Goal: Task Accomplishment & Management: Manage account settings

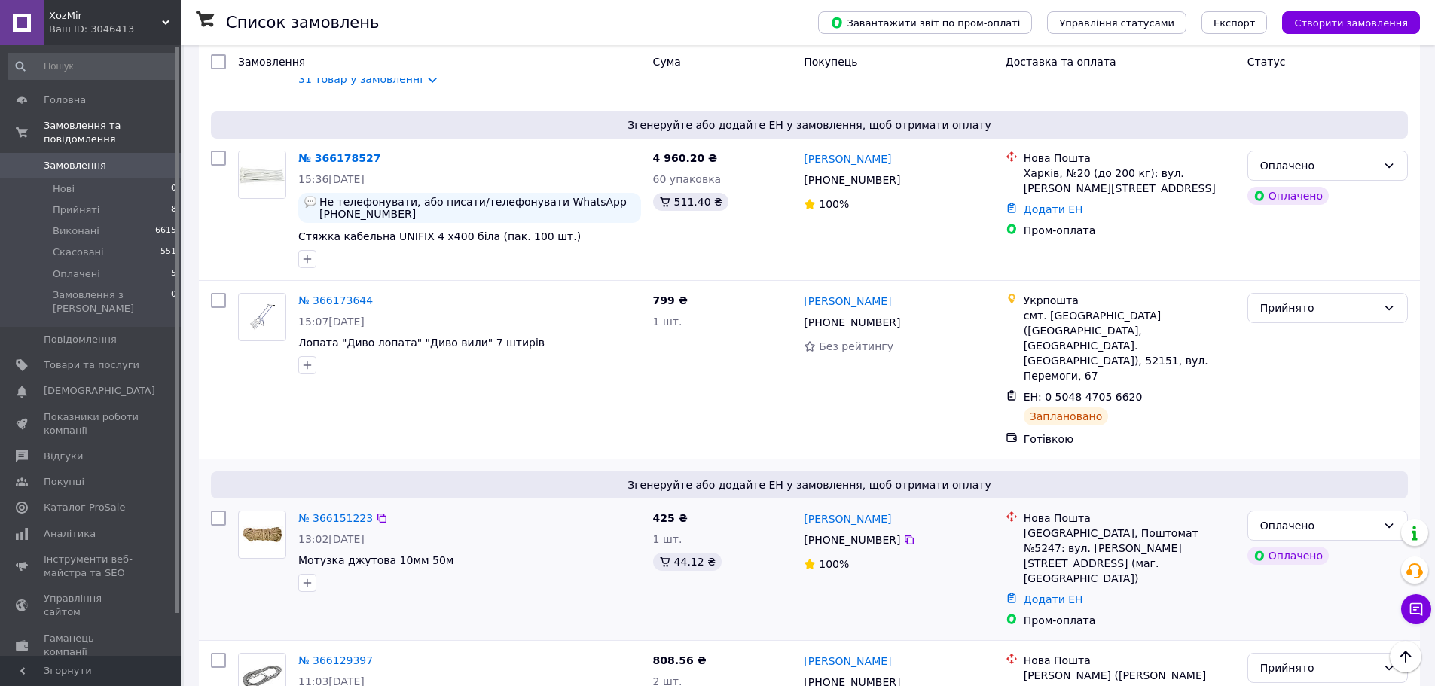
scroll to position [1130, 0]
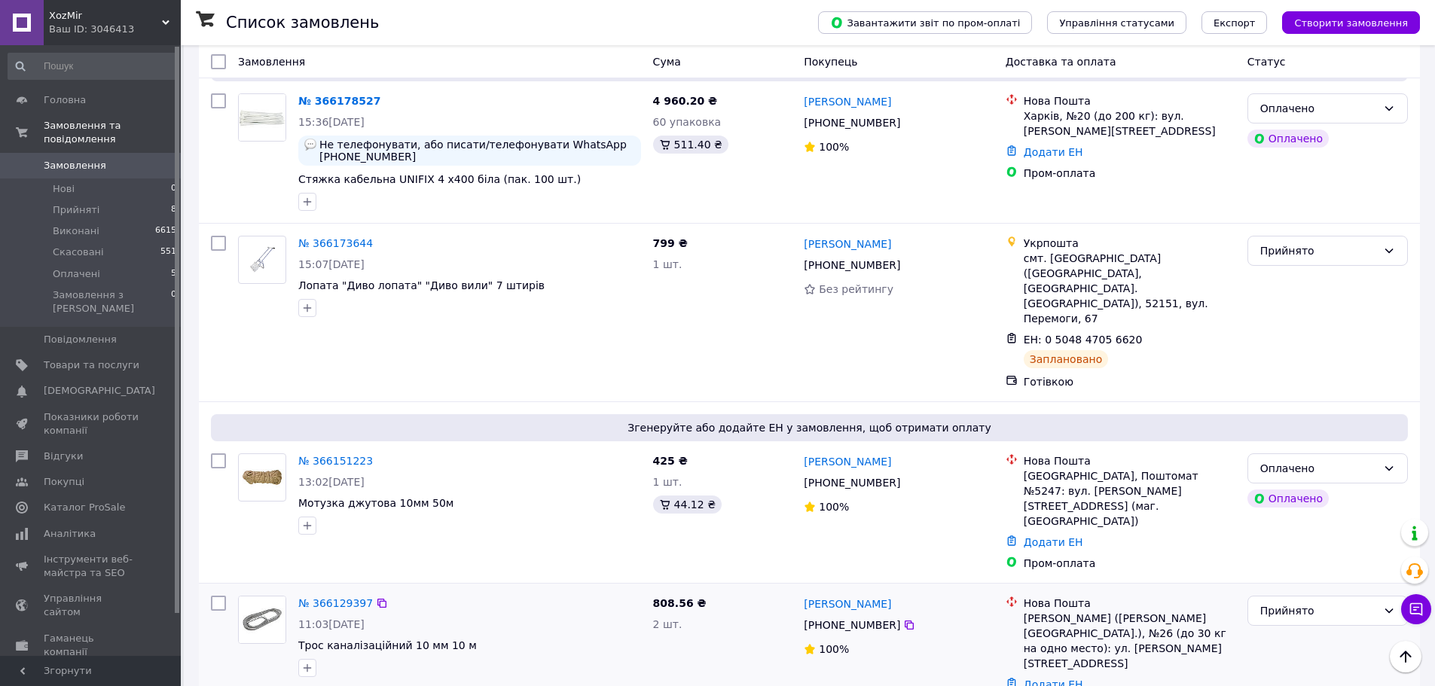
click at [316, 595] on div "№ 366129397" at bounding box center [336, 604] width 78 height 18
click at [321, 598] on link "№ 366129397" at bounding box center [335, 604] width 75 height 12
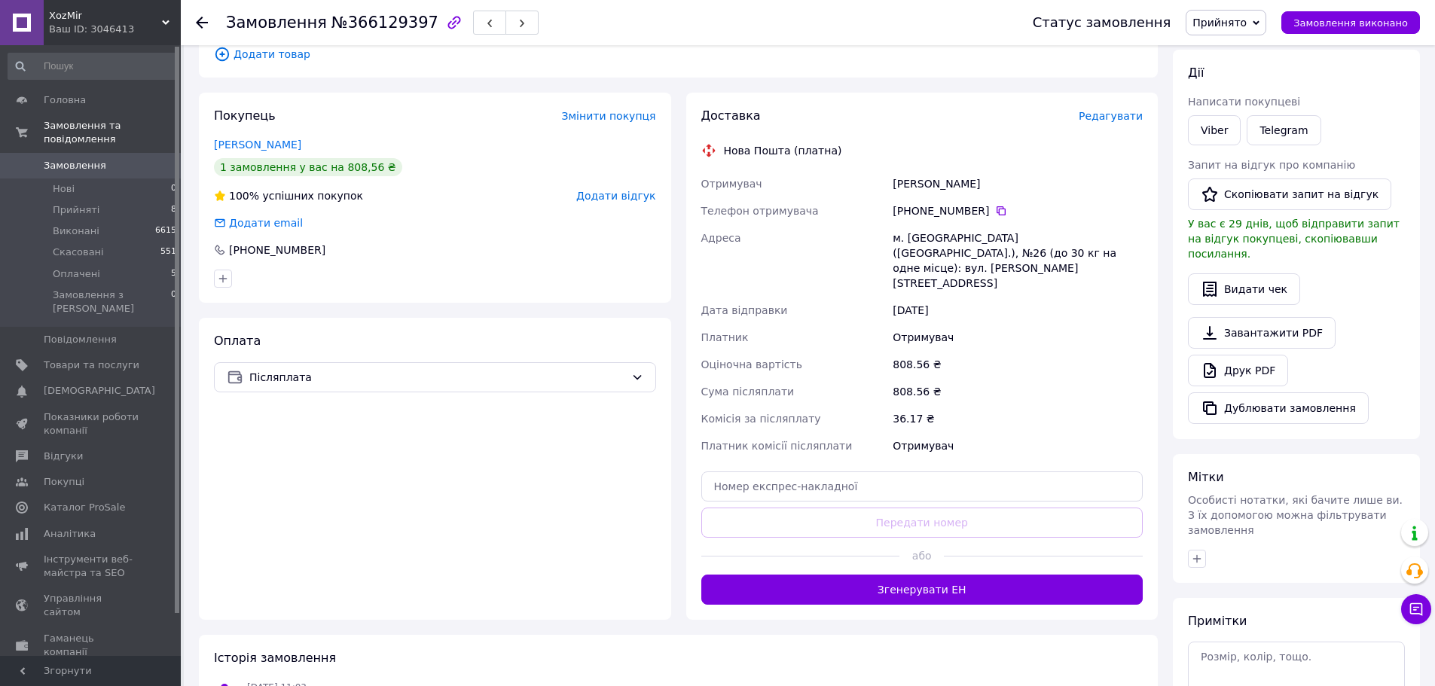
scroll to position [226, 0]
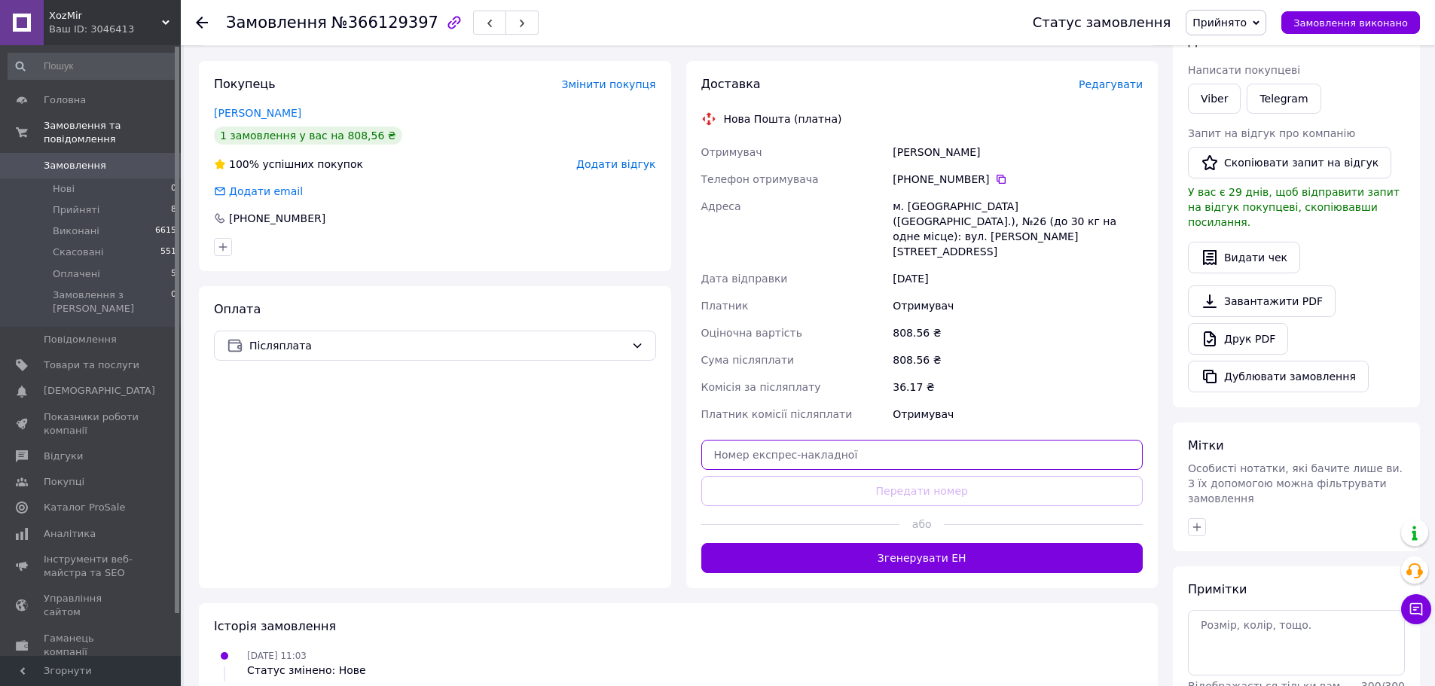
click at [786, 440] on input "text" at bounding box center [923, 455] width 442 height 30
paste input "[CREDIT_CARD_NUMBER]"
type input "[CREDIT_CARD_NUMBER]"
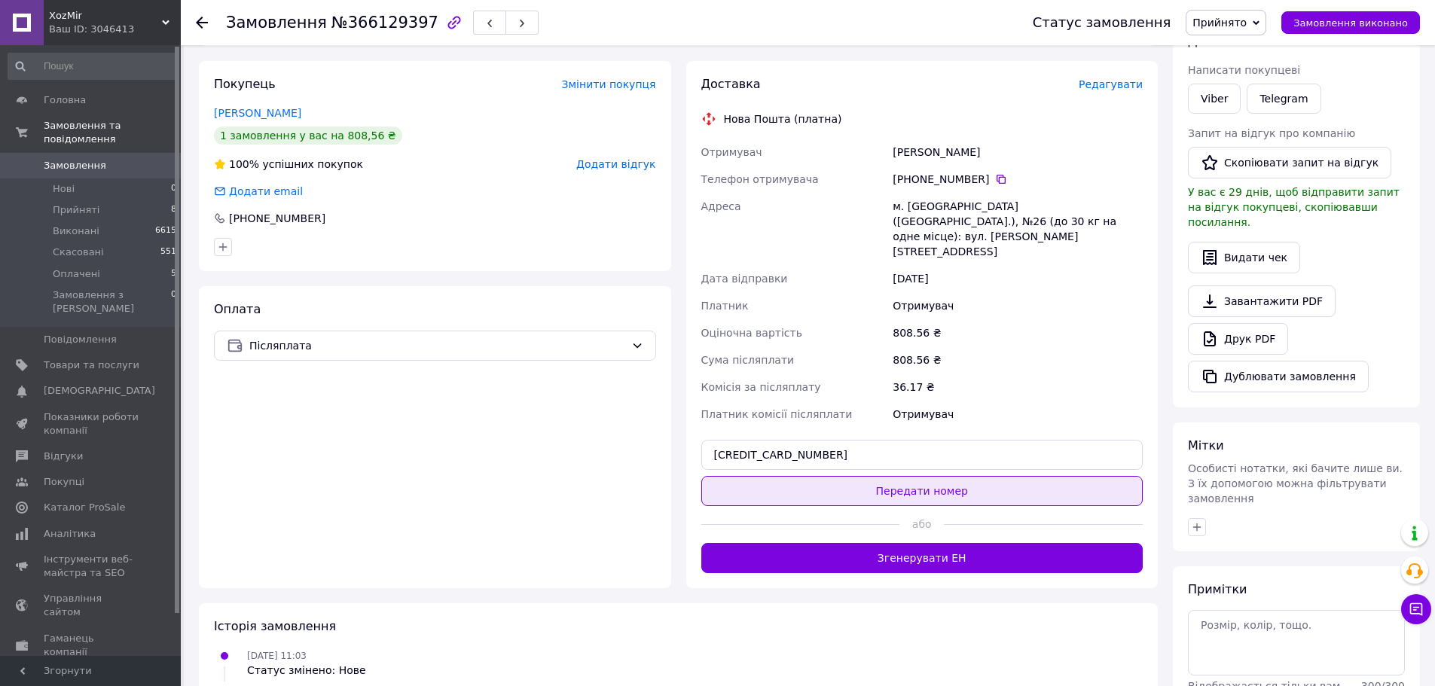
click at [812, 476] on button "Передати номер" at bounding box center [923, 491] width 442 height 30
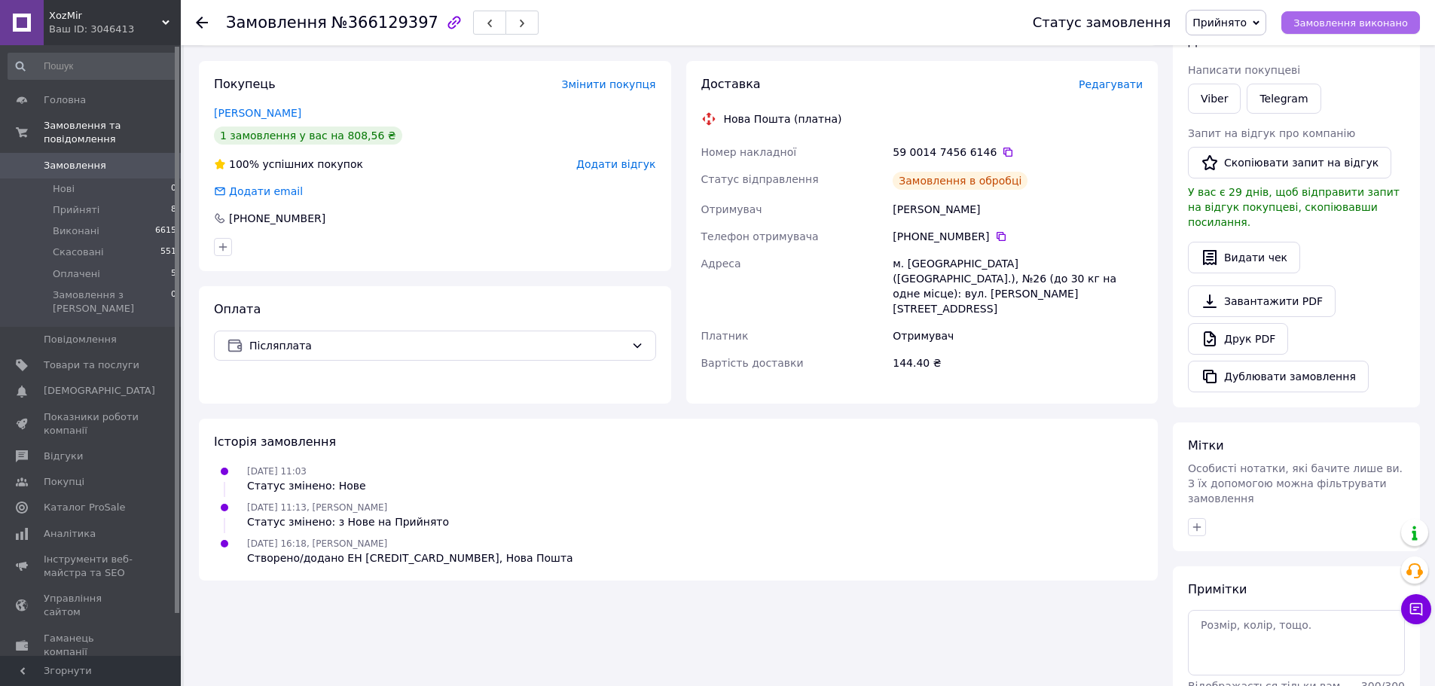
click at [1321, 22] on span "Замовлення виконано" at bounding box center [1351, 22] width 115 height 11
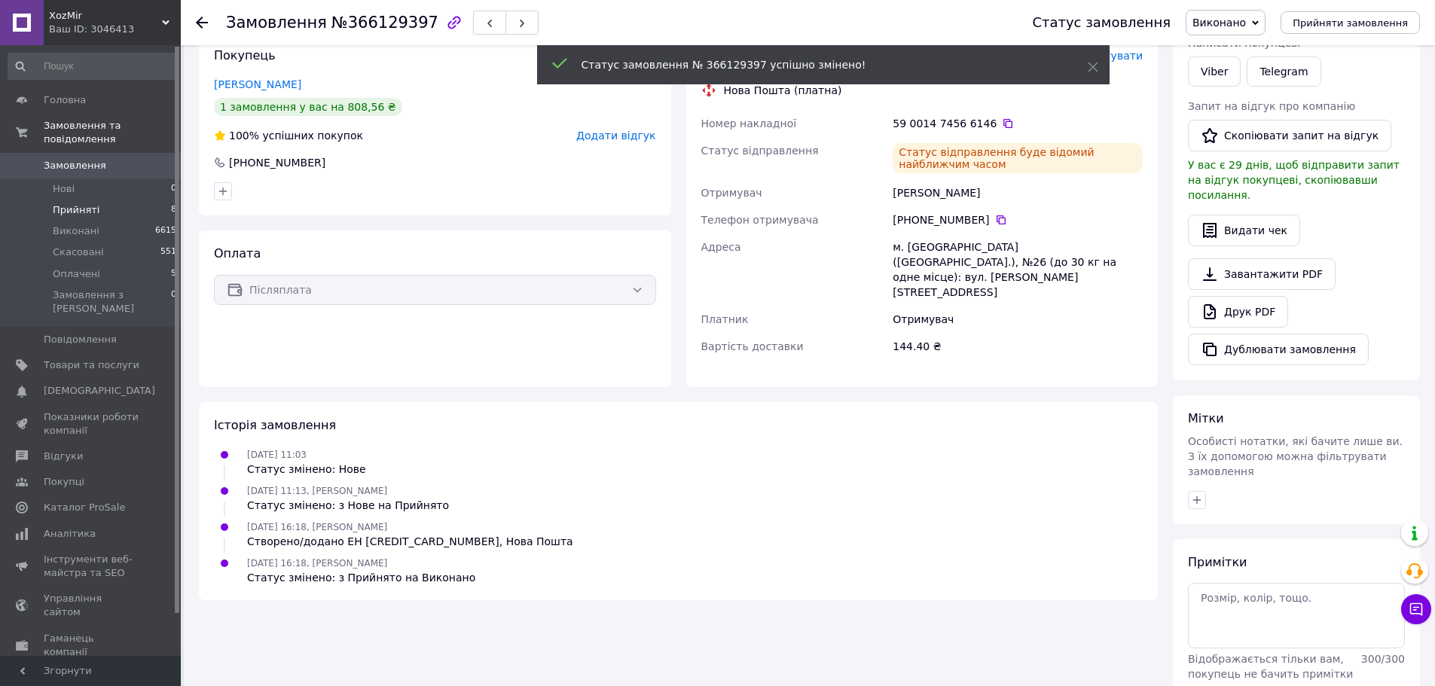
click at [97, 200] on li "Прийняті 8" at bounding box center [92, 210] width 185 height 21
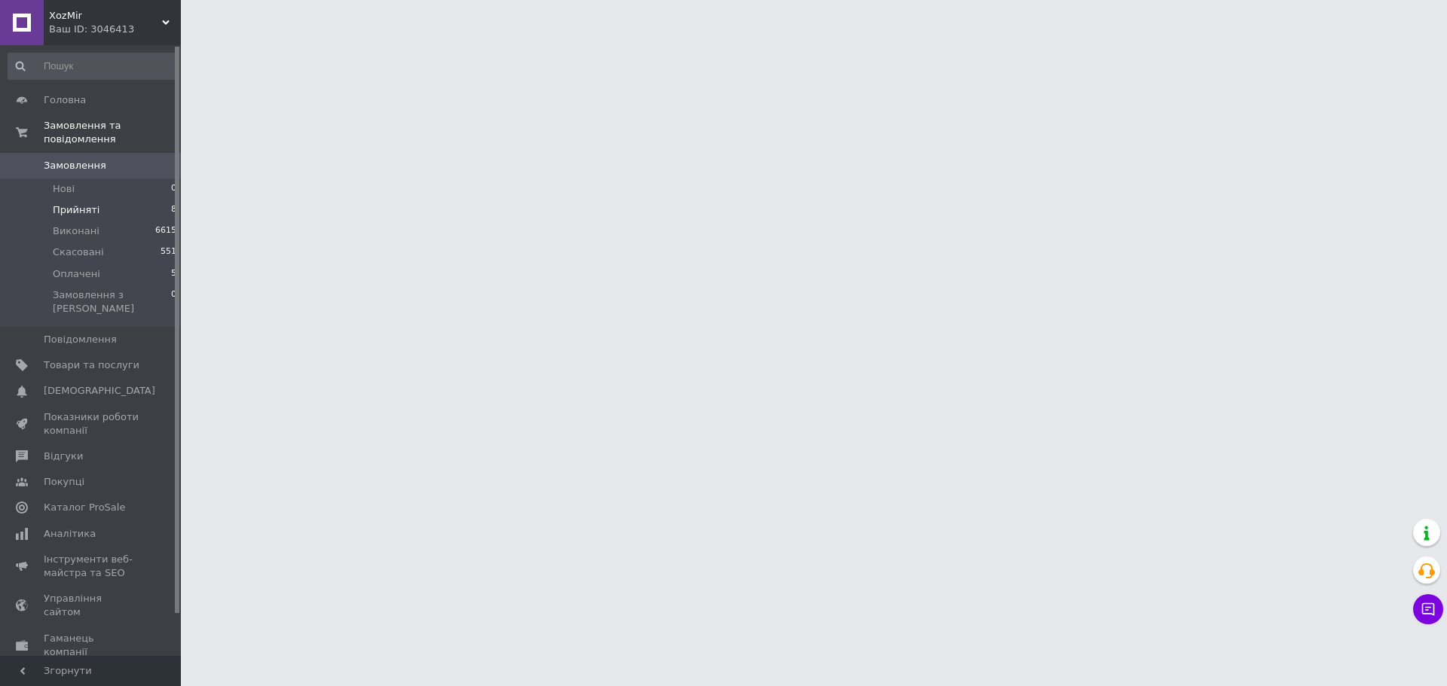
click at [78, 204] on li "Прийняті 8" at bounding box center [92, 210] width 185 height 21
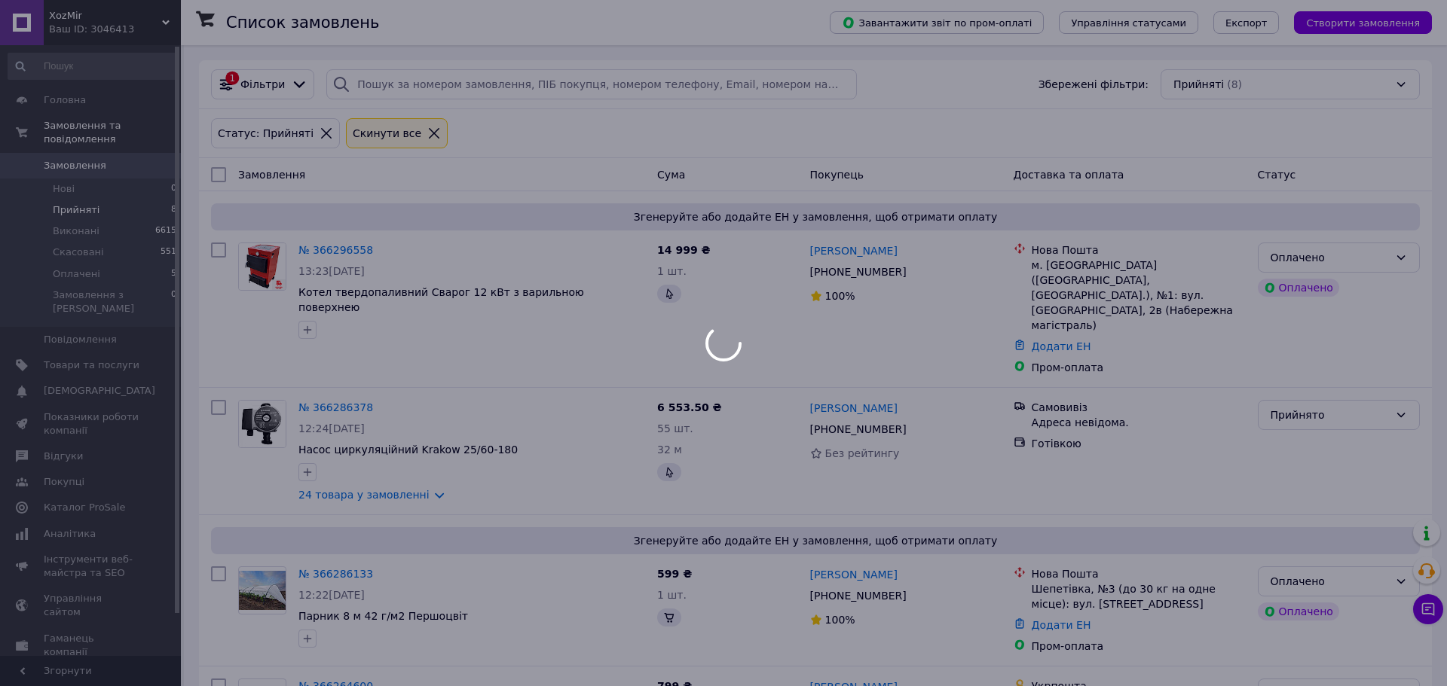
click at [78, 204] on li "Прийняті 8" at bounding box center [92, 210] width 185 height 21
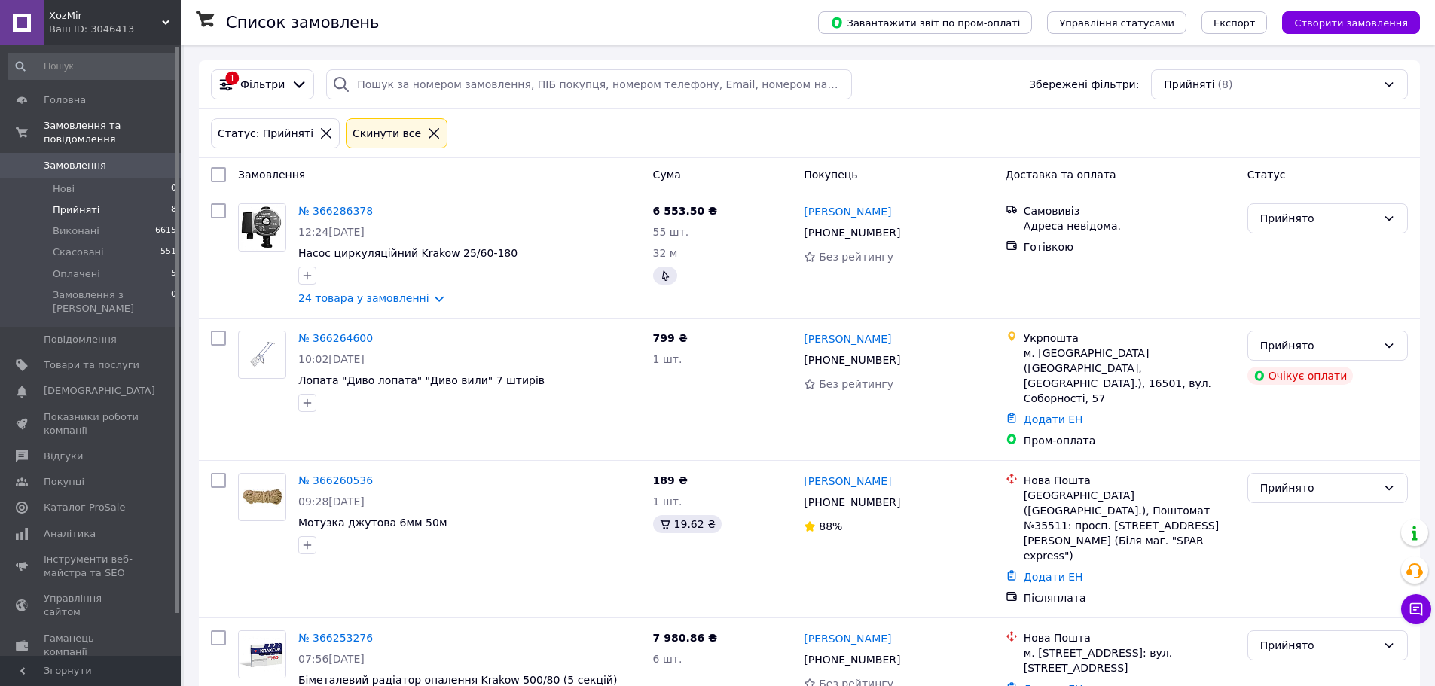
click at [78, 204] on li "Прийняті 8" at bounding box center [92, 210] width 185 height 21
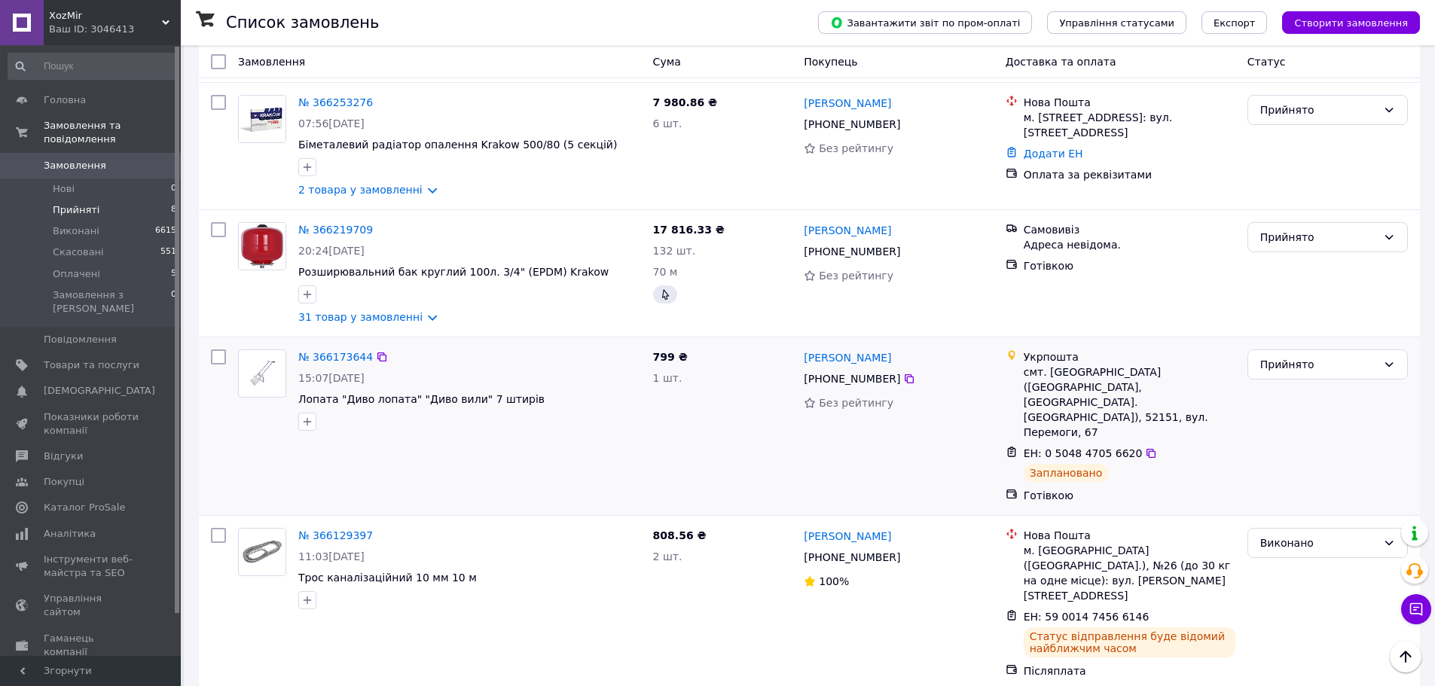
scroll to position [543, 0]
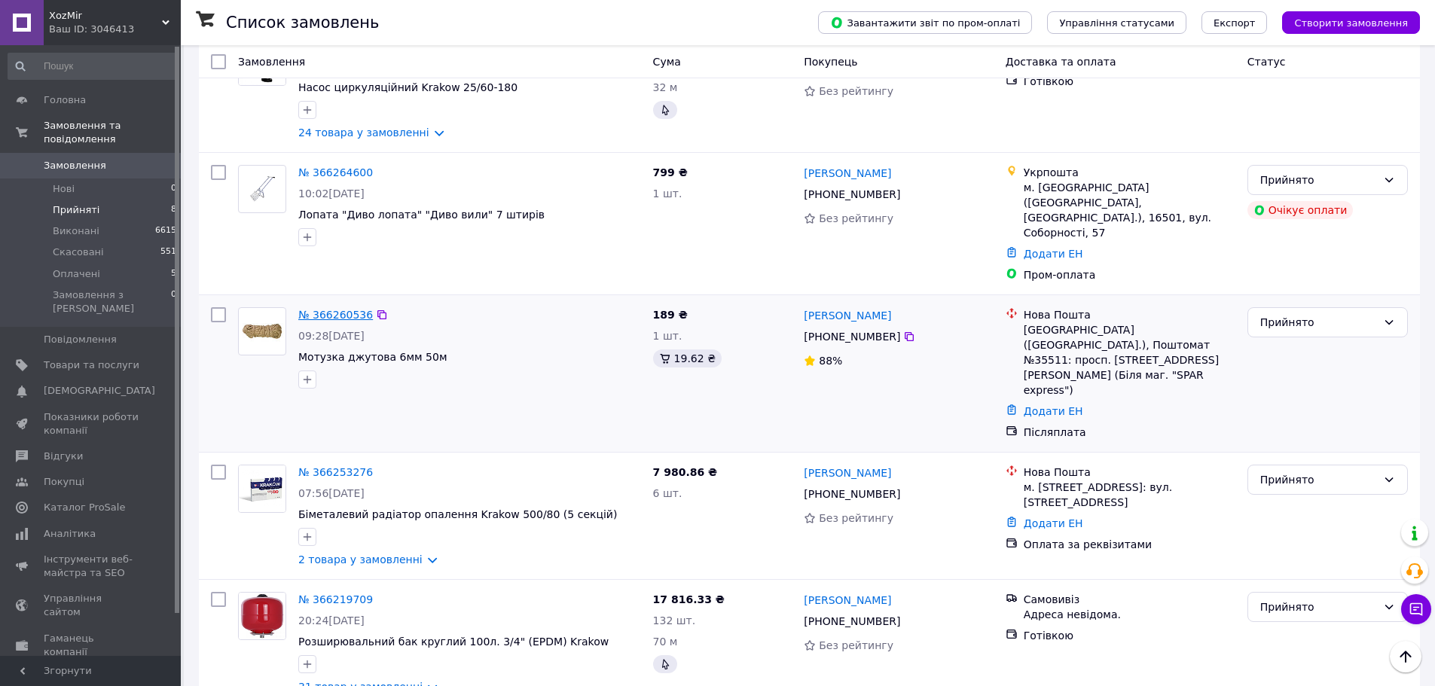
click at [335, 309] on link "№ 366260536" at bounding box center [335, 315] width 75 height 12
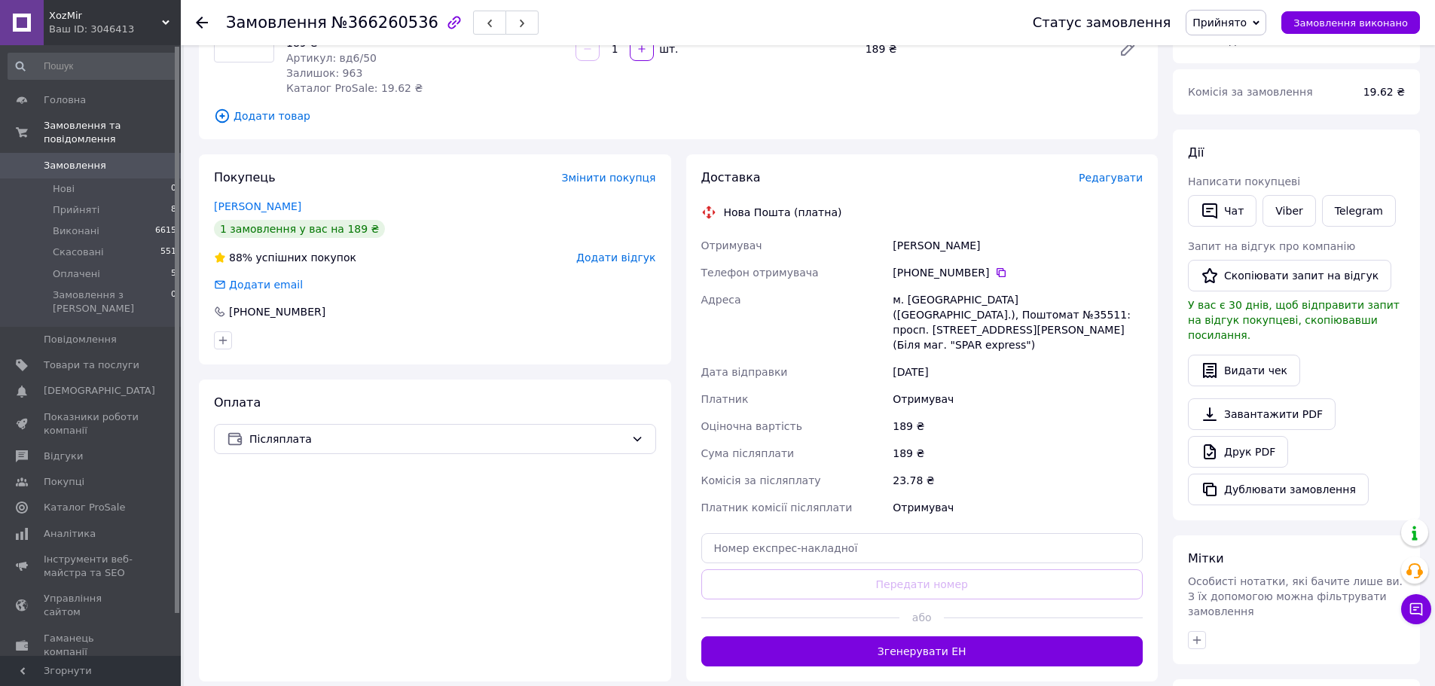
scroll to position [301, 0]
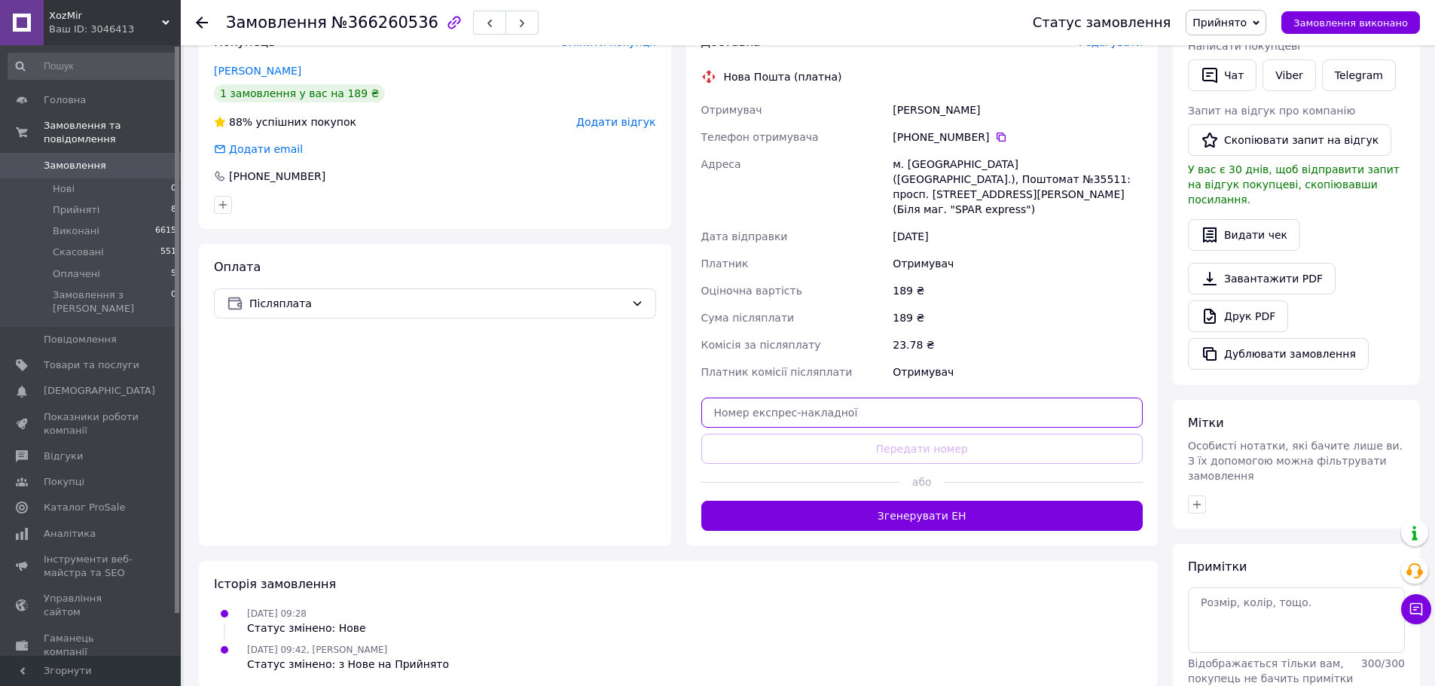
click at [780, 398] on input "text" at bounding box center [923, 413] width 442 height 30
paste input "59001474564731"
type input "59001474564731"
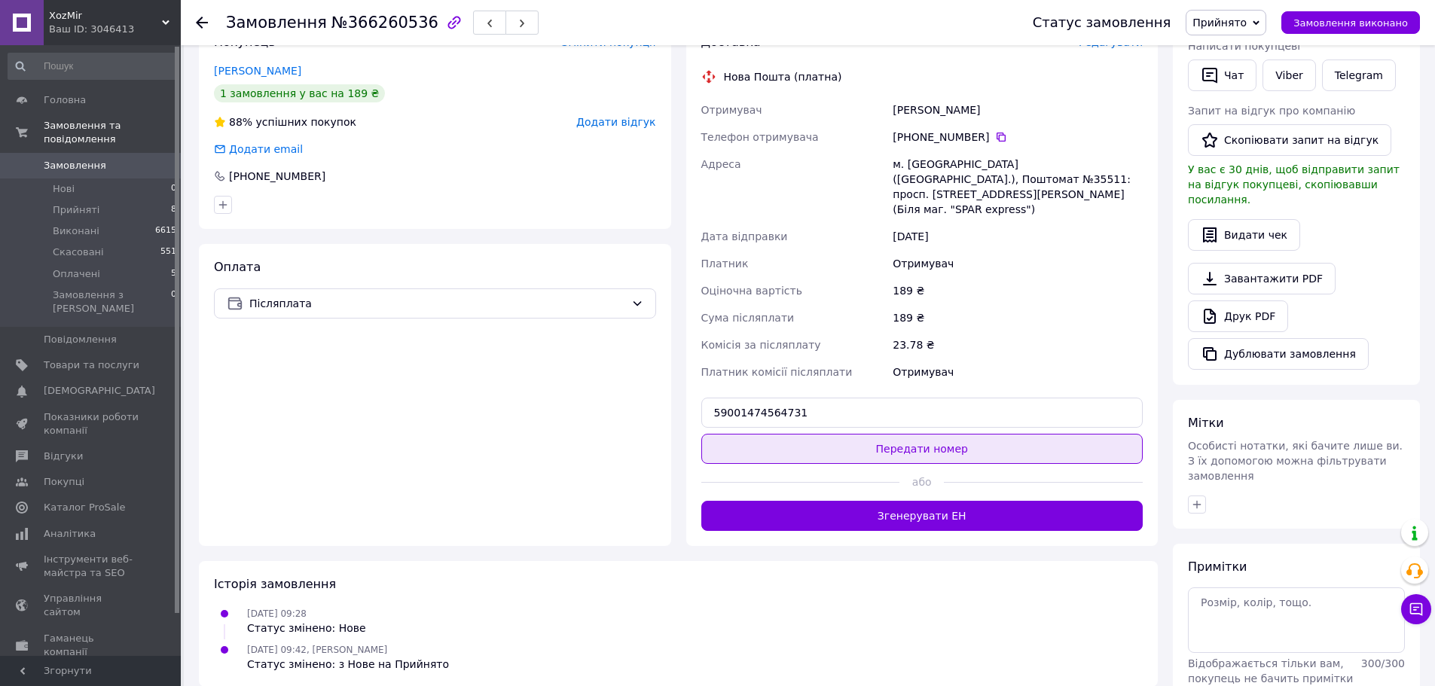
click at [798, 434] on button "Передати номер" at bounding box center [923, 449] width 442 height 30
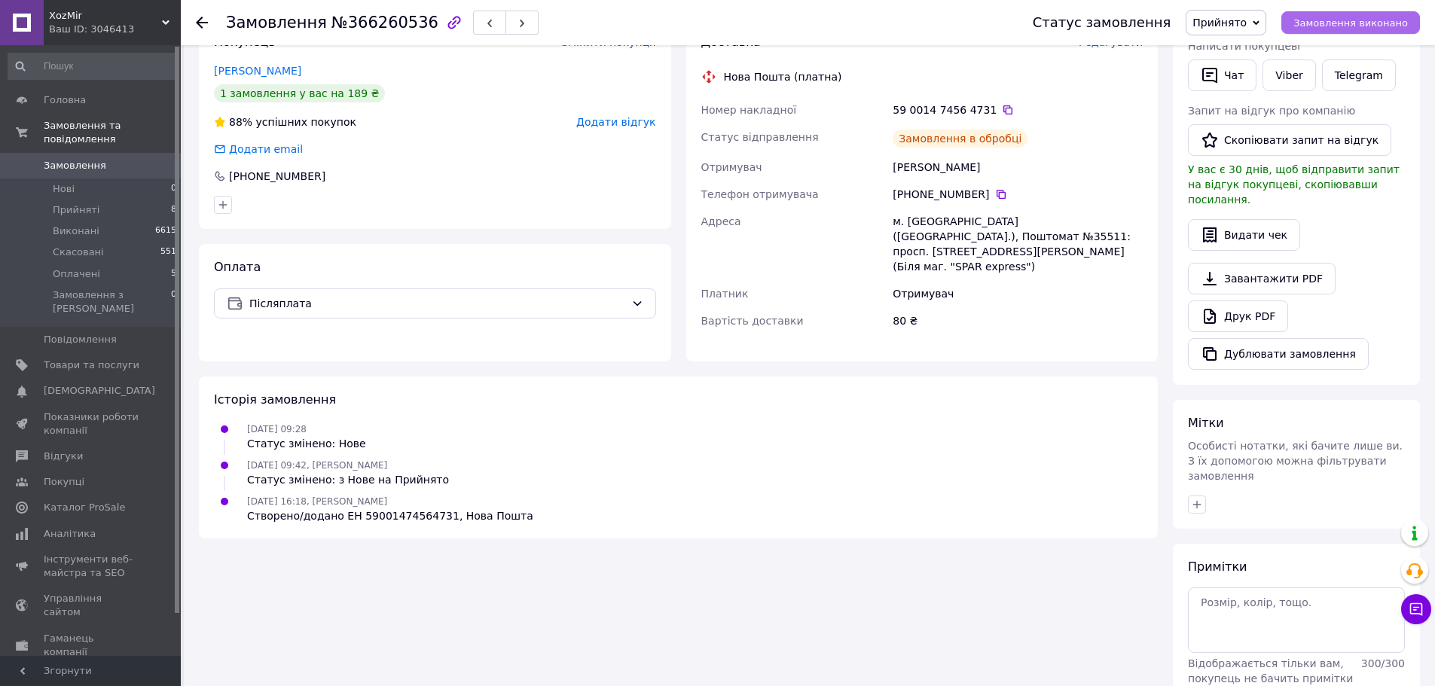
drag, startPoint x: 1329, startPoint y: 20, endPoint x: 1314, endPoint y: 30, distance: 18.4
click at [1328, 20] on span "Замовлення виконано" at bounding box center [1351, 22] width 115 height 11
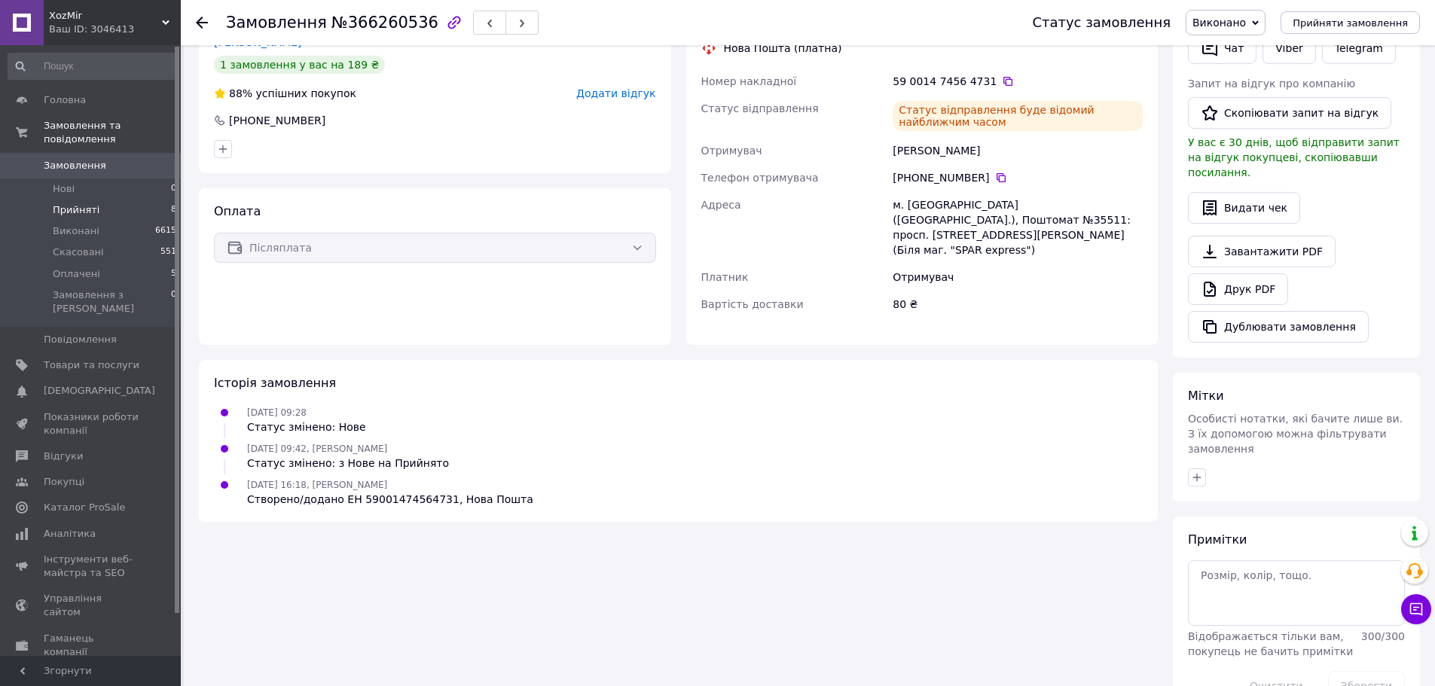
click at [126, 200] on li "Прийняті 8" at bounding box center [92, 210] width 185 height 21
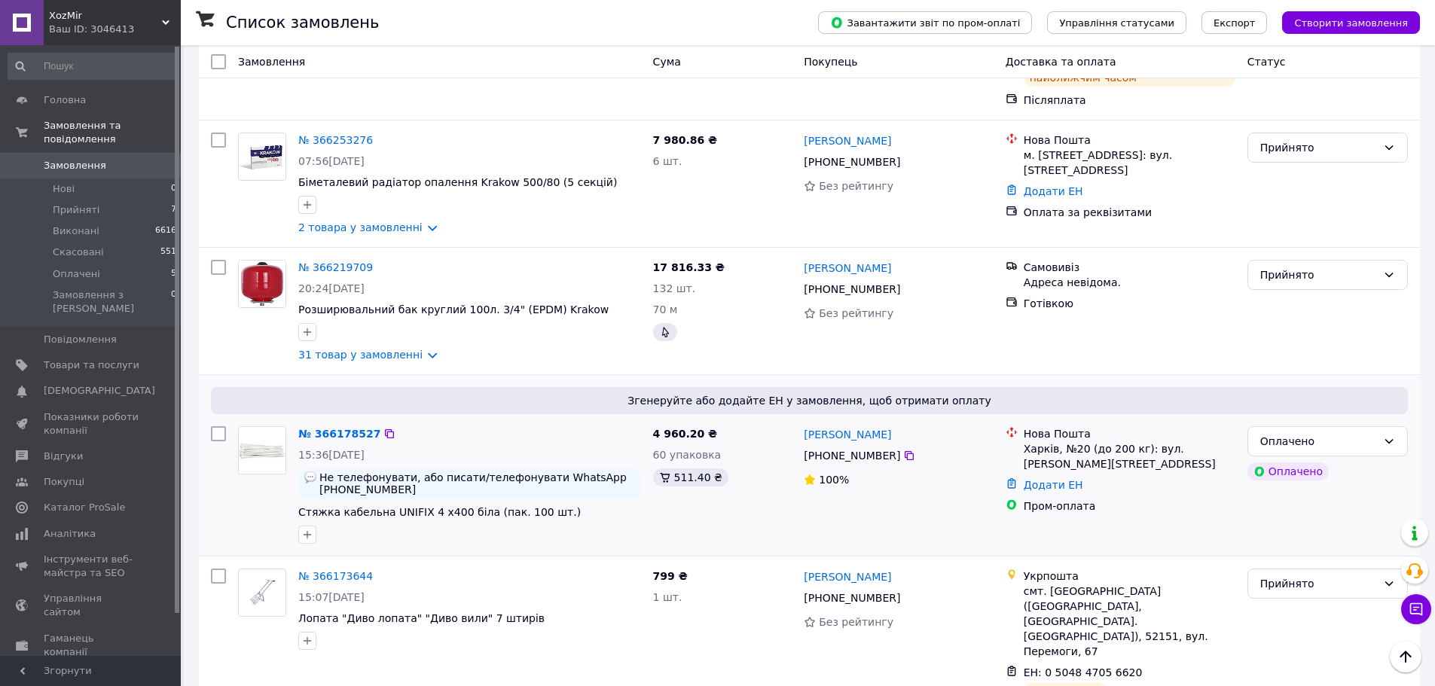
scroll to position [980, 0]
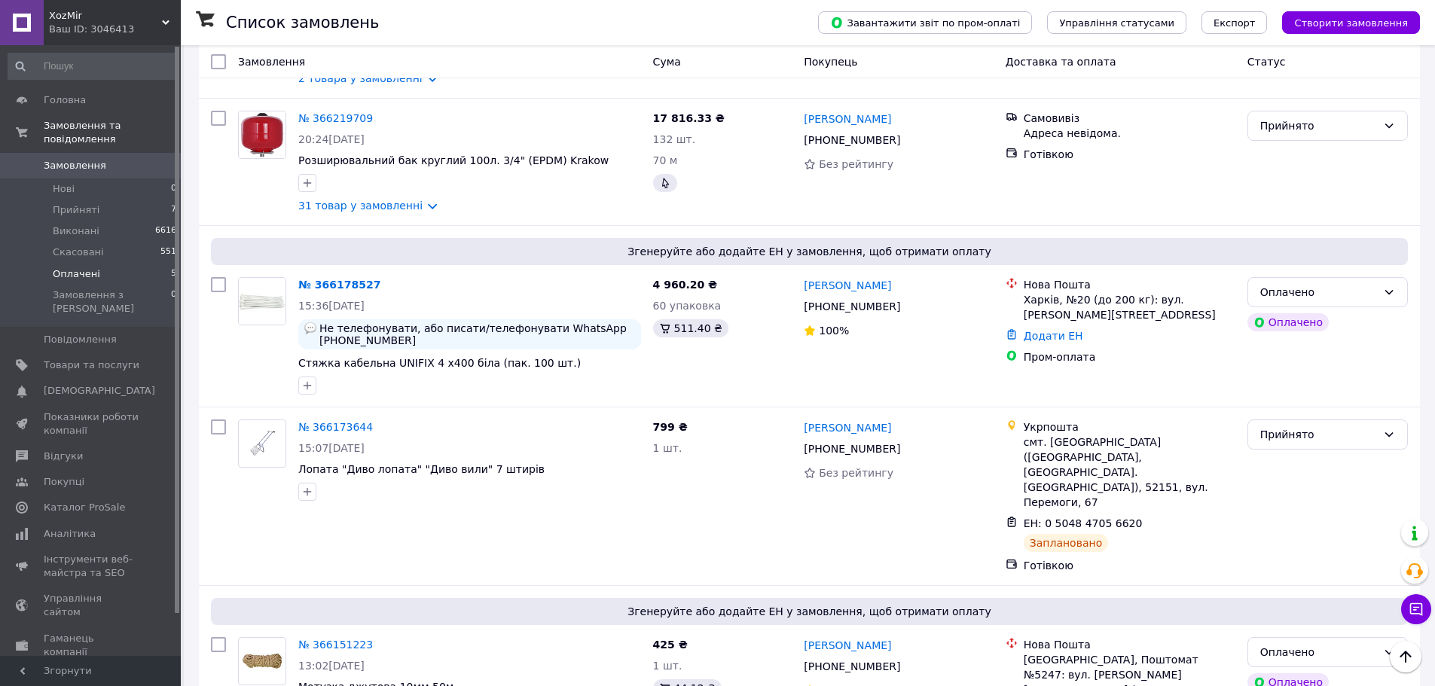
click at [79, 267] on span "Оплачені" at bounding box center [76, 274] width 47 height 14
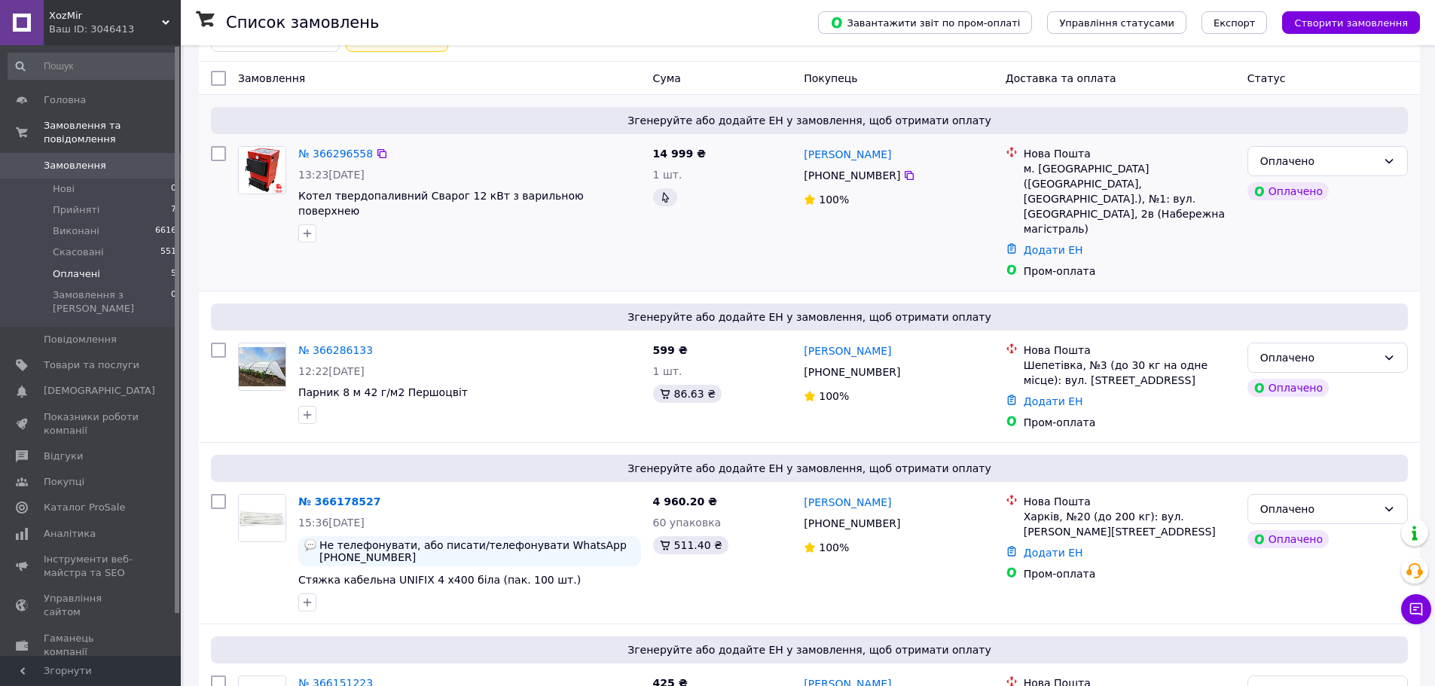
scroll to position [338, 0]
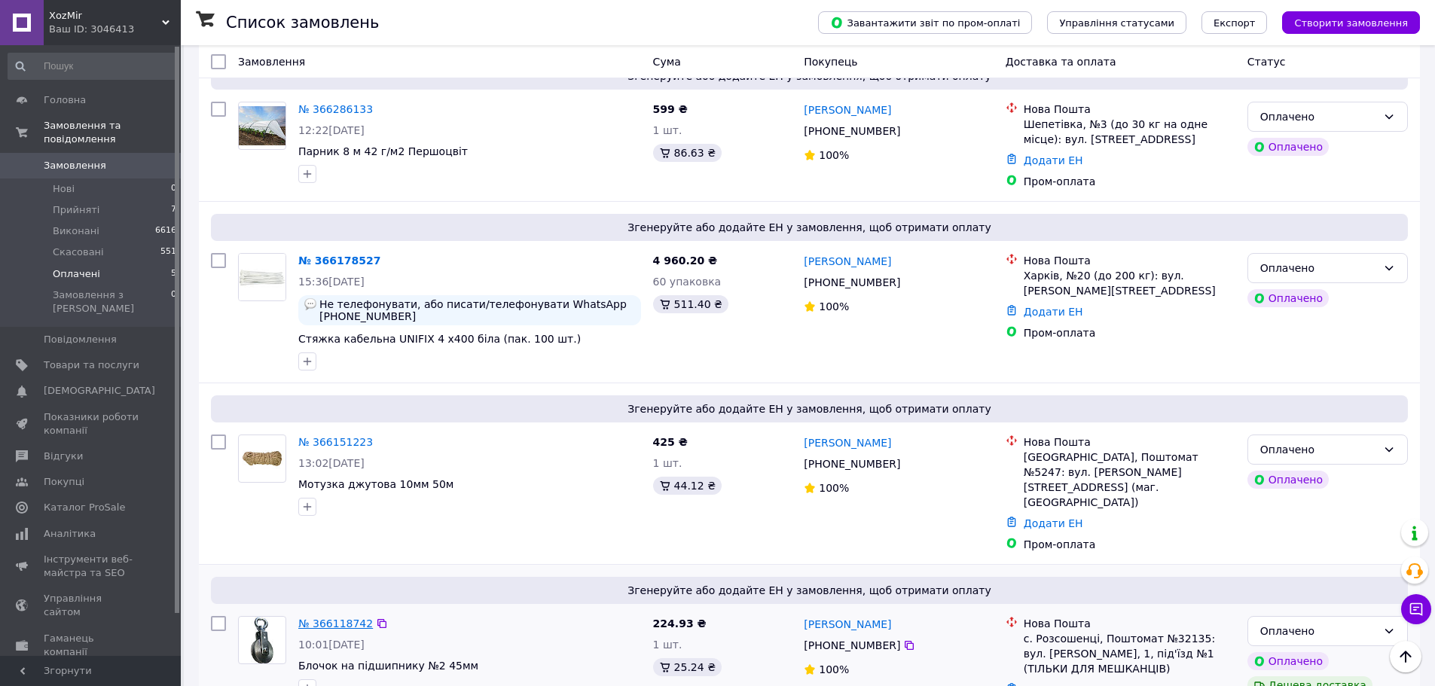
click at [329, 618] on link "№ 366118742" at bounding box center [335, 624] width 75 height 12
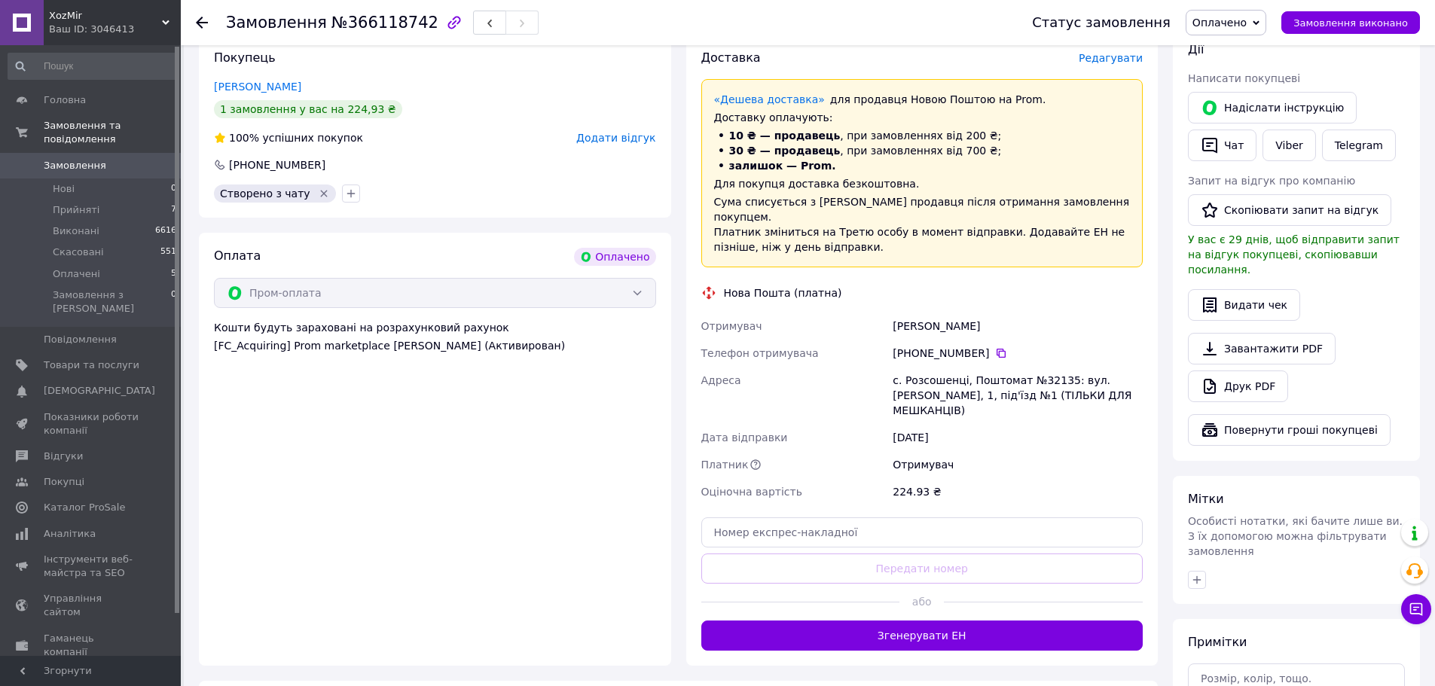
scroll to position [301, 0]
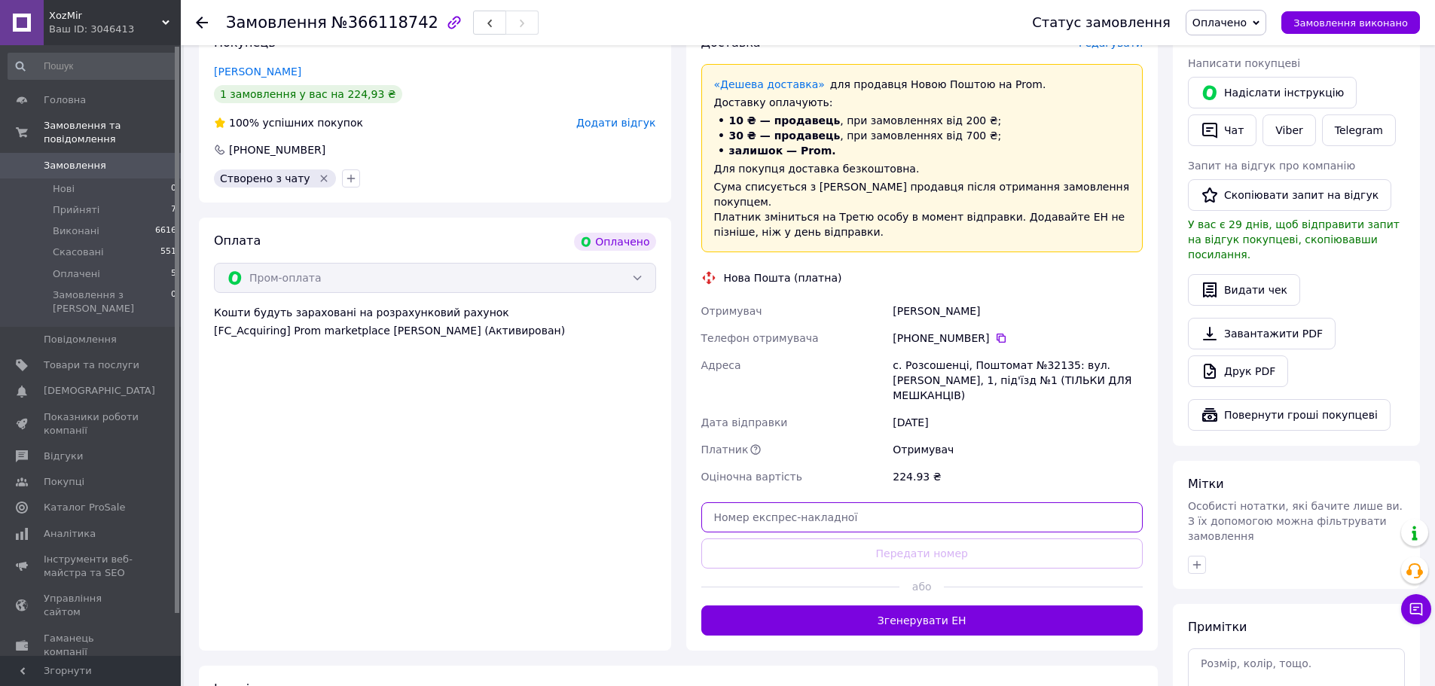
click at [781, 503] on input "text" at bounding box center [923, 518] width 442 height 30
paste input "59001474565359"
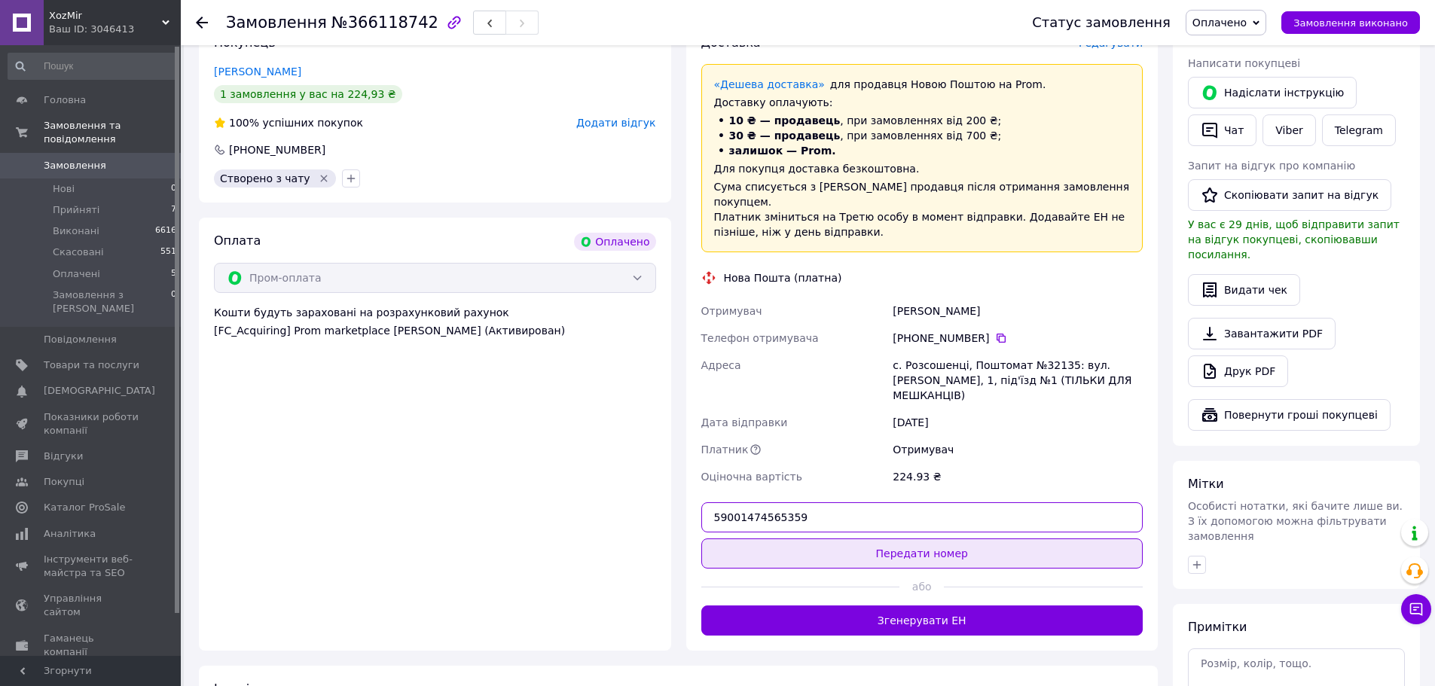
type input "59001474565359"
click at [805, 543] on button "Передати номер" at bounding box center [923, 554] width 442 height 30
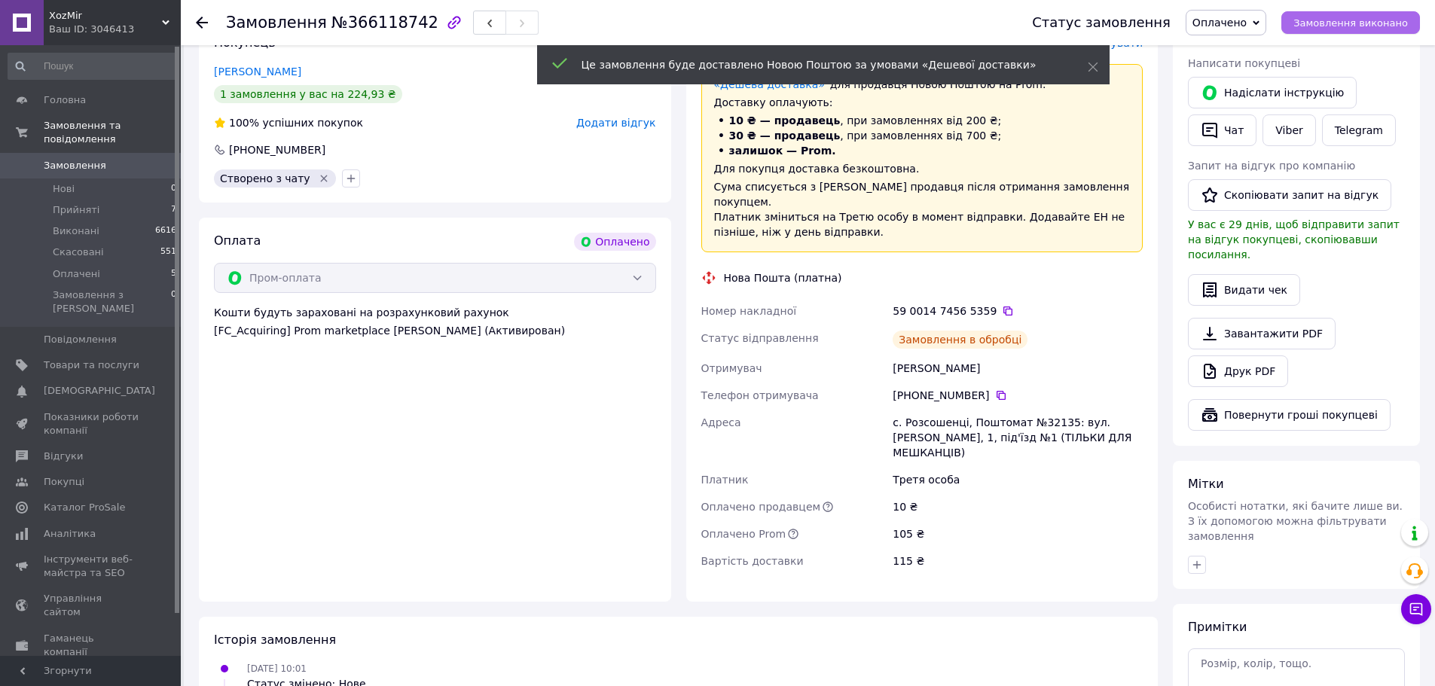
click at [1319, 26] on span "Замовлення виконано" at bounding box center [1351, 22] width 115 height 11
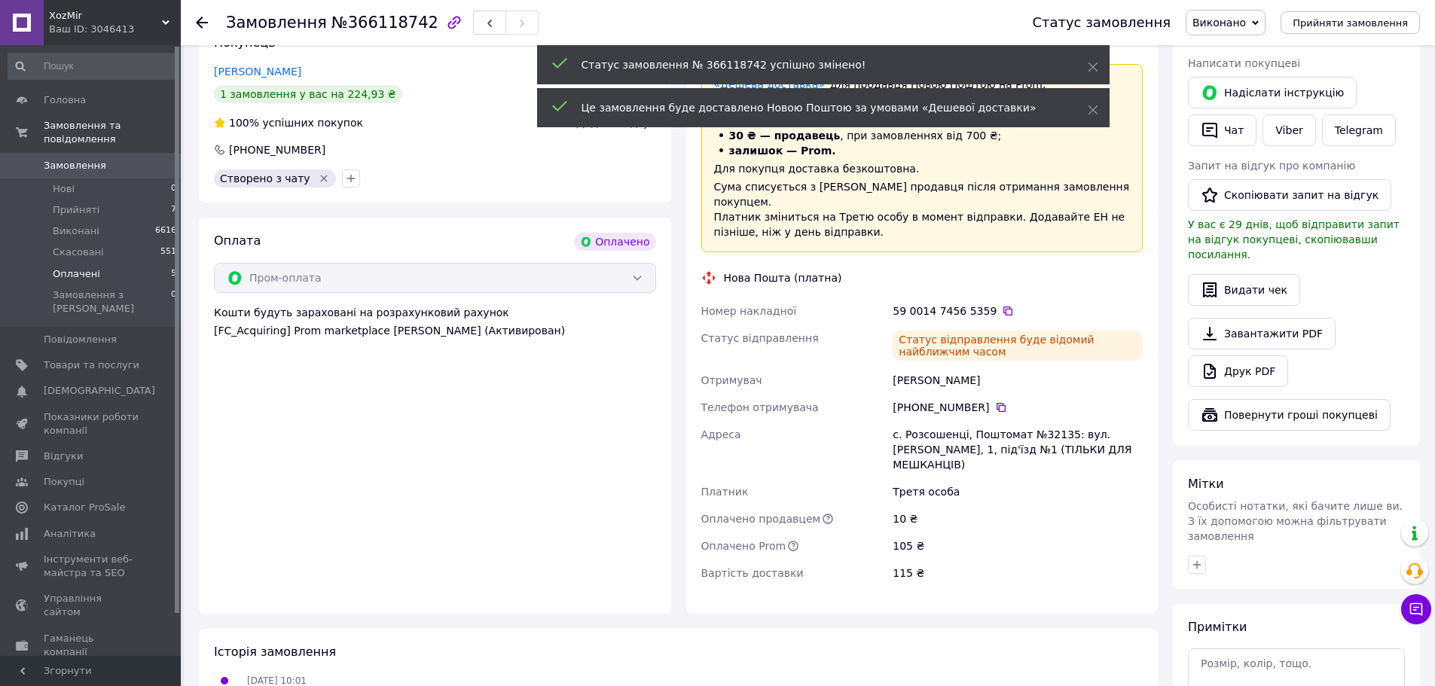
click at [93, 267] on span "Оплачені" at bounding box center [76, 274] width 47 height 14
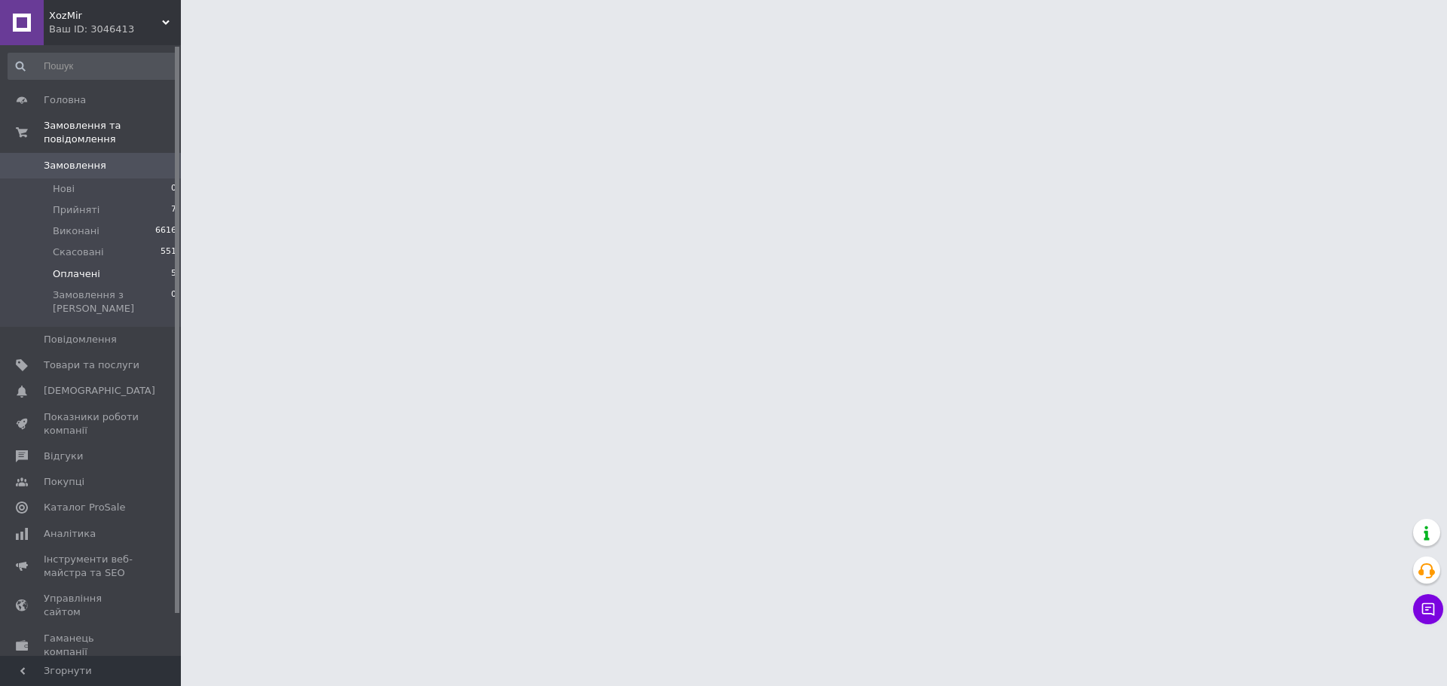
click at [92, 267] on span "Оплачені" at bounding box center [76, 274] width 47 height 14
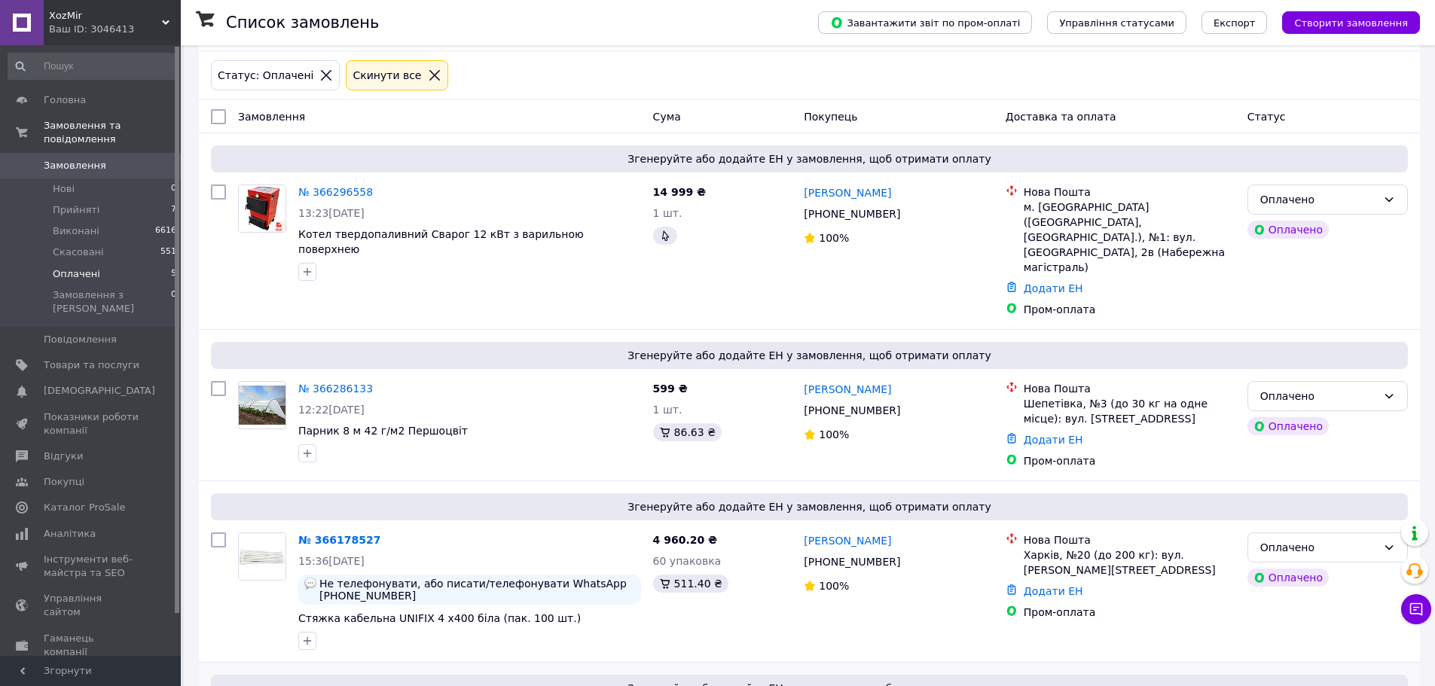
scroll to position [371, 0]
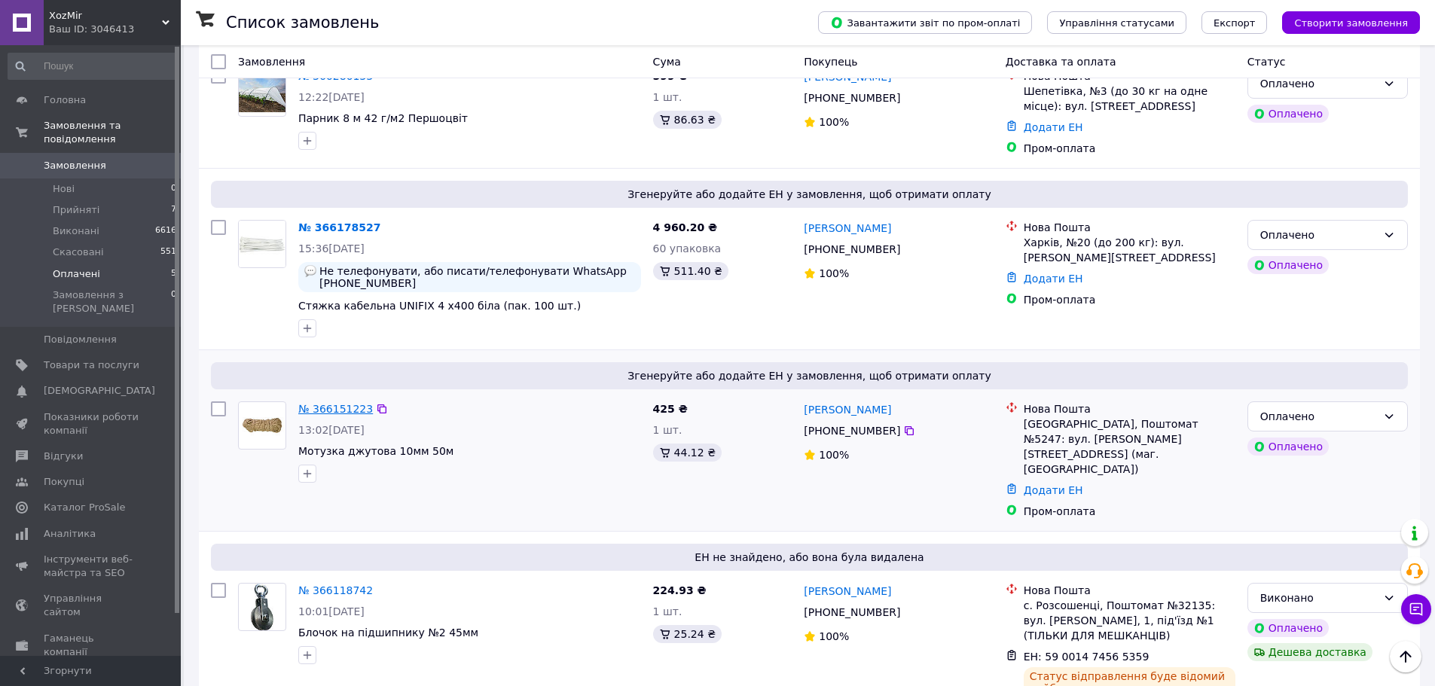
click at [337, 403] on link "№ 366151223" at bounding box center [335, 409] width 75 height 12
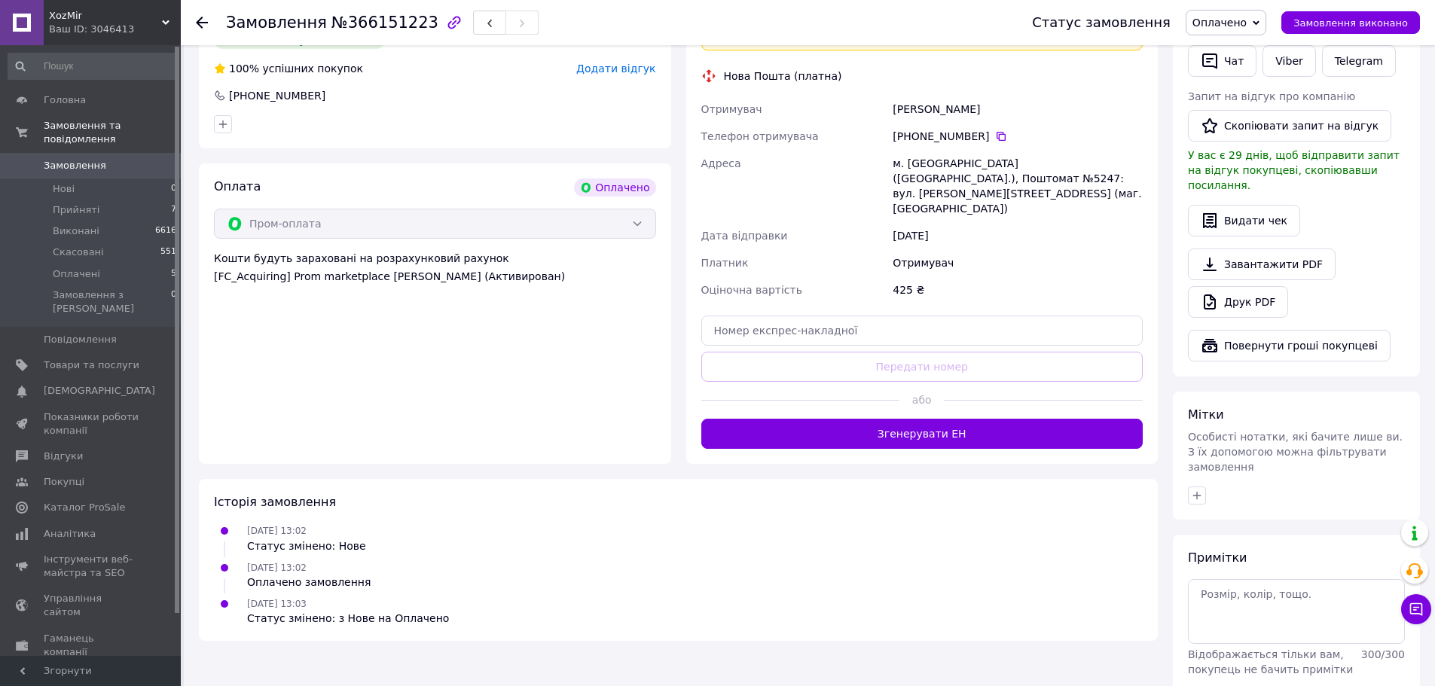
scroll to position [404, 0]
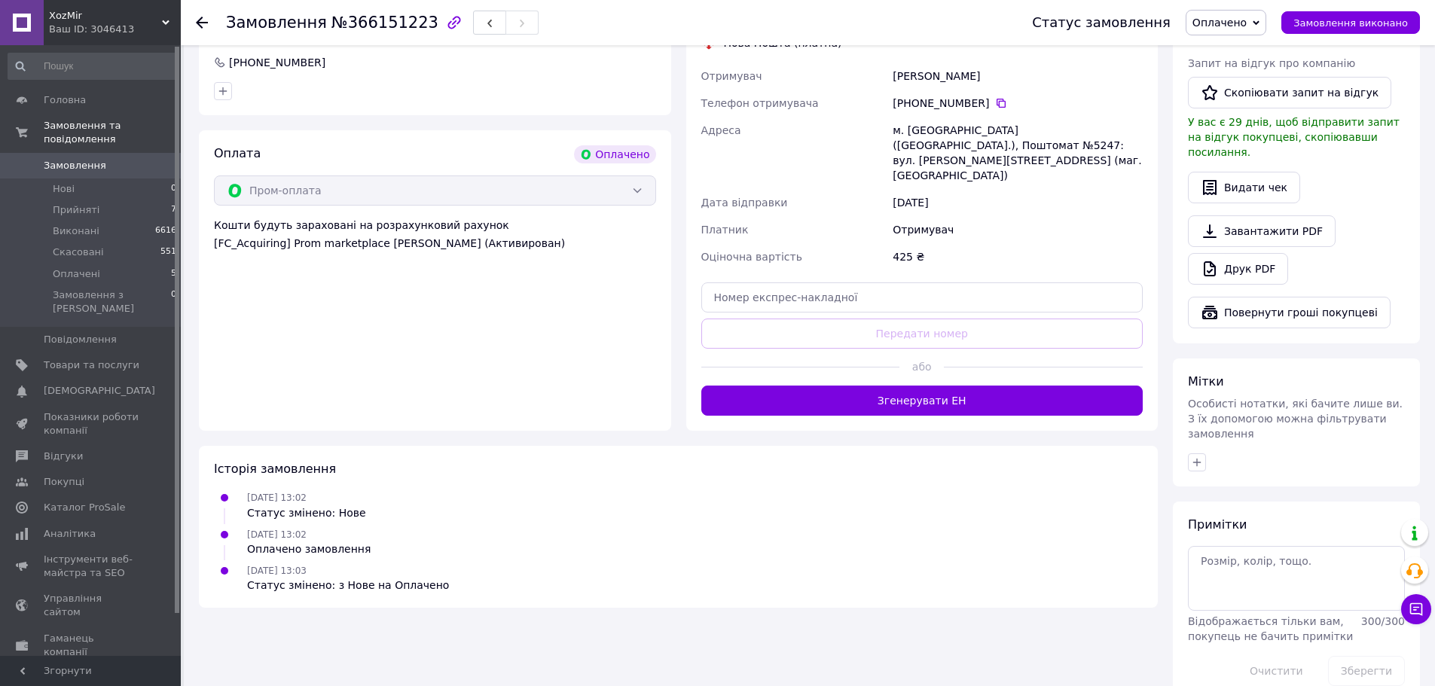
click at [835, 244] on div "Доставка [PERSON_NAME] Вкажіть номер експрес-накладної Обов'язково введіть номе…" at bounding box center [923, 181] width 442 height 469
click at [815, 283] on input "text" at bounding box center [923, 298] width 442 height 30
paste input "[CREDIT_CARD_NUMBER]"
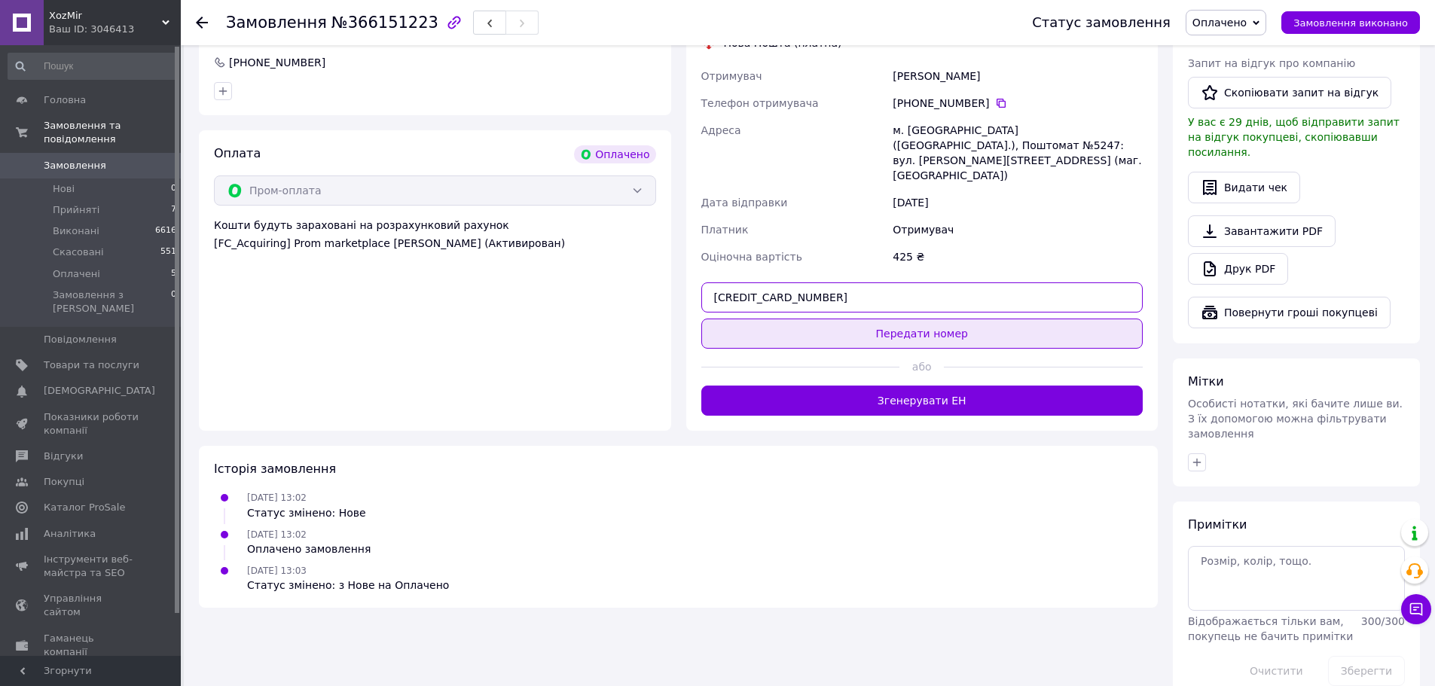
type input "[CREDIT_CARD_NUMBER]"
click at [834, 319] on button "Передати номер" at bounding box center [923, 334] width 442 height 30
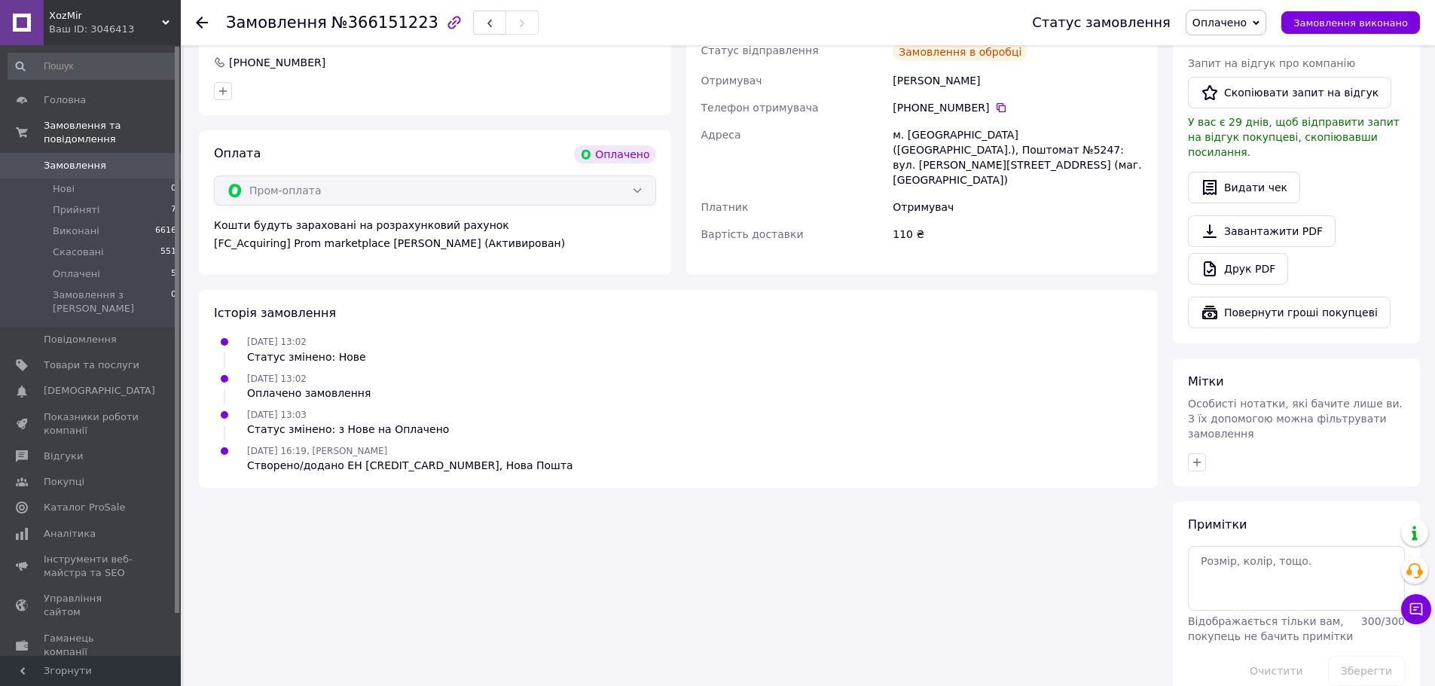
click at [1330, 24] on span "Замовлення виконано" at bounding box center [1351, 22] width 115 height 11
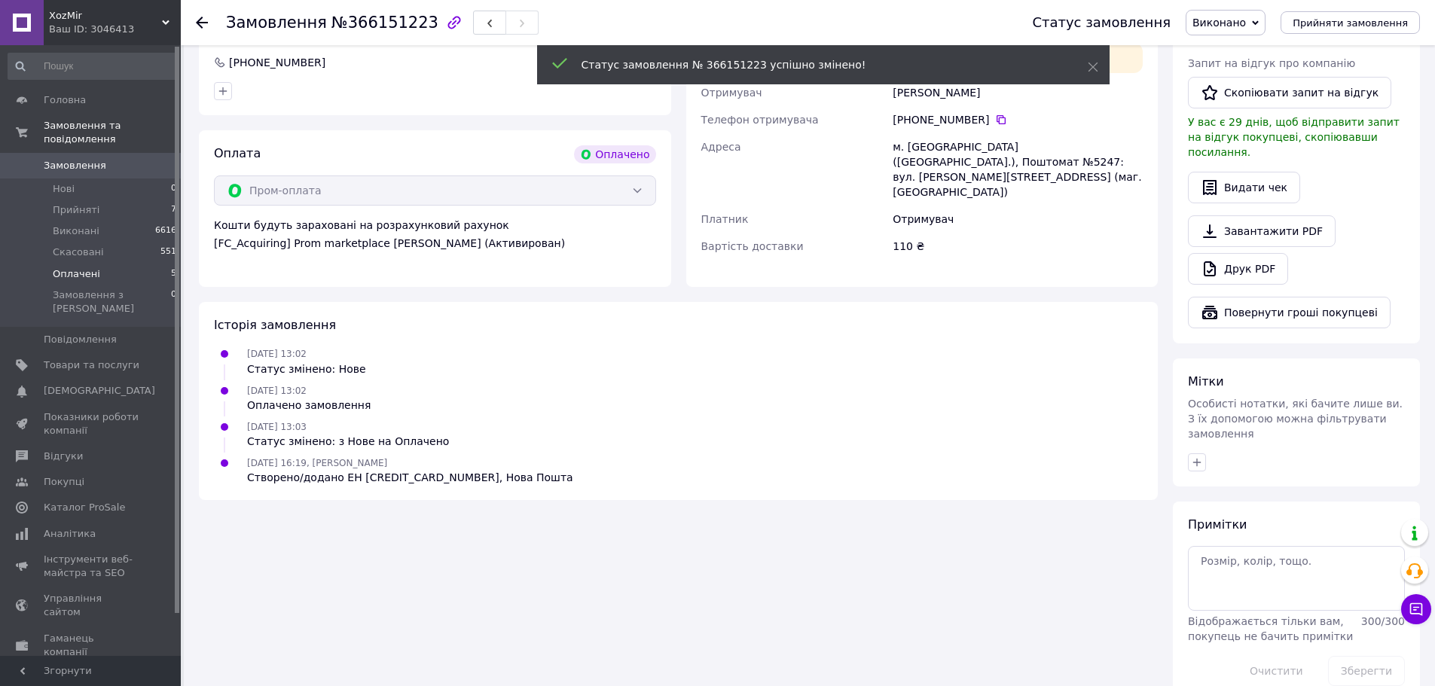
click at [74, 267] on span "Оплачені" at bounding box center [76, 274] width 47 height 14
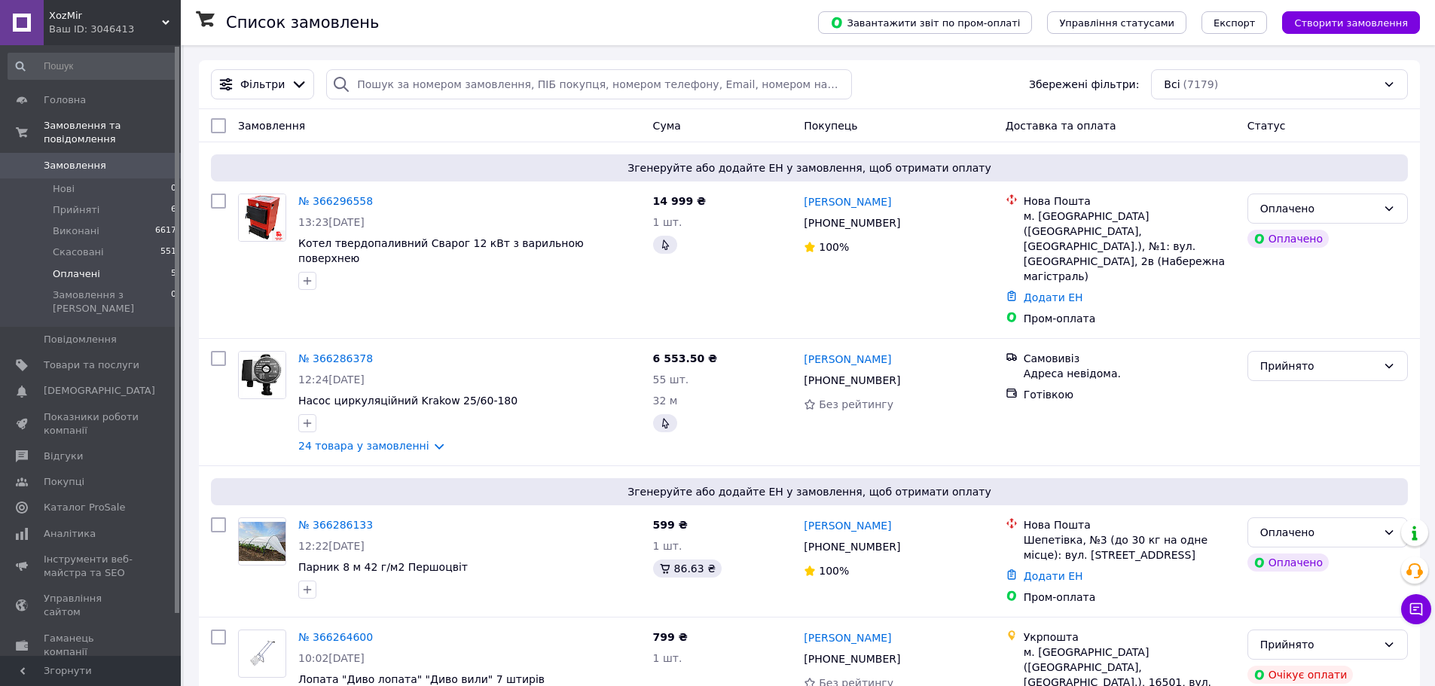
click at [74, 267] on span "Оплачені" at bounding box center [76, 274] width 47 height 14
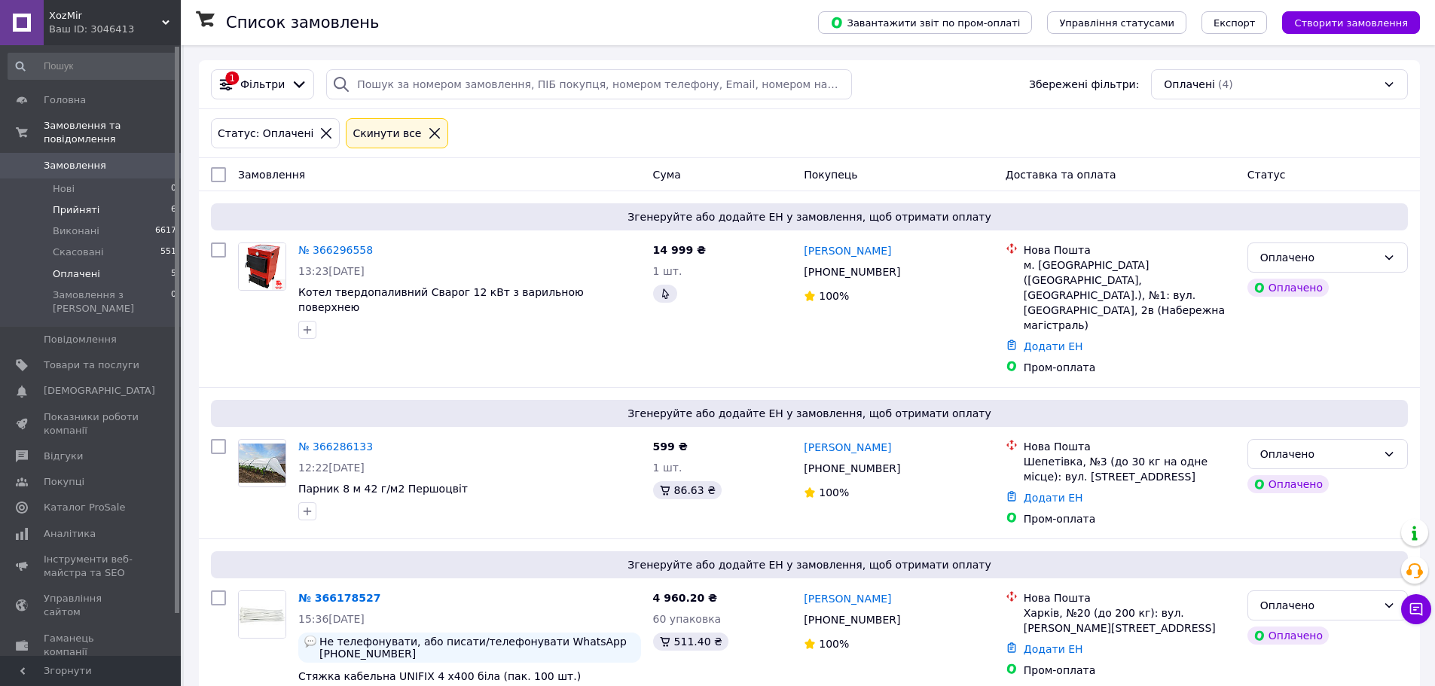
click at [99, 200] on li "Прийняті 6" at bounding box center [92, 210] width 185 height 21
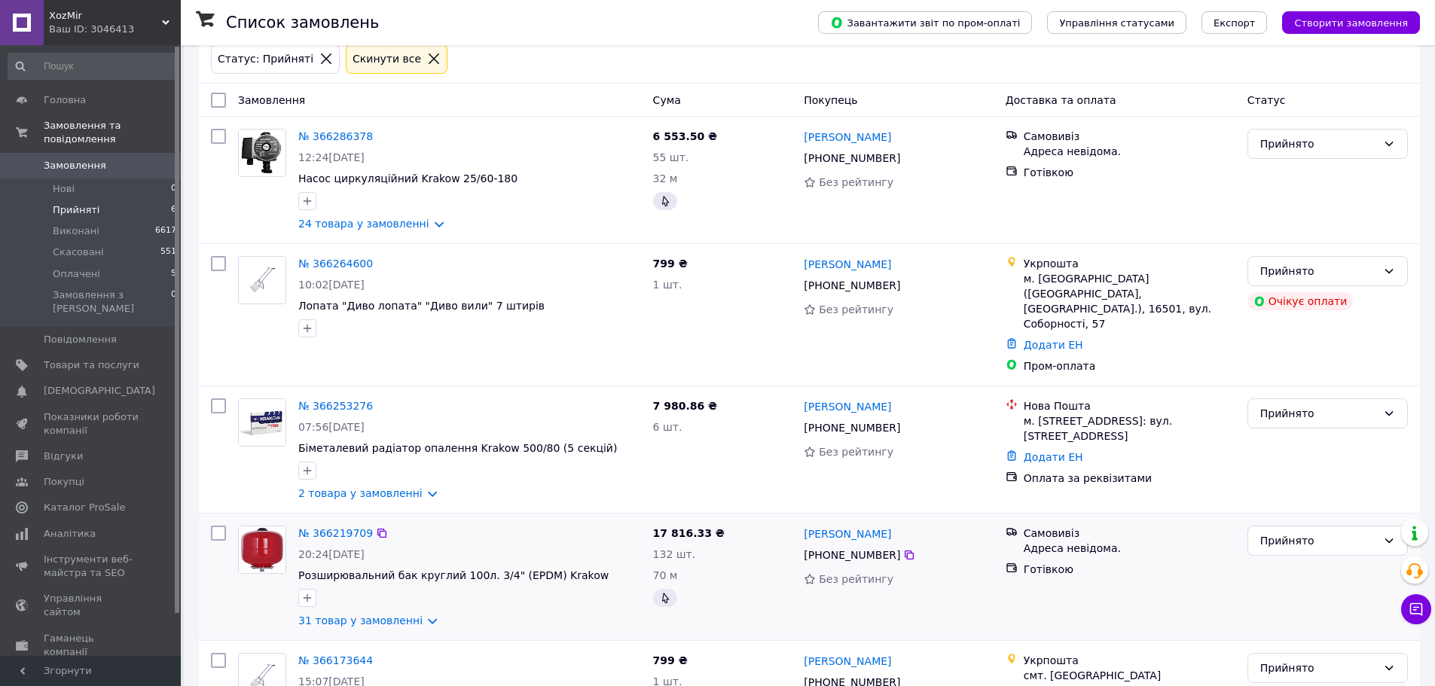
scroll to position [270, 0]
